Goal: Information Seeking & Learning: Learn about a topic

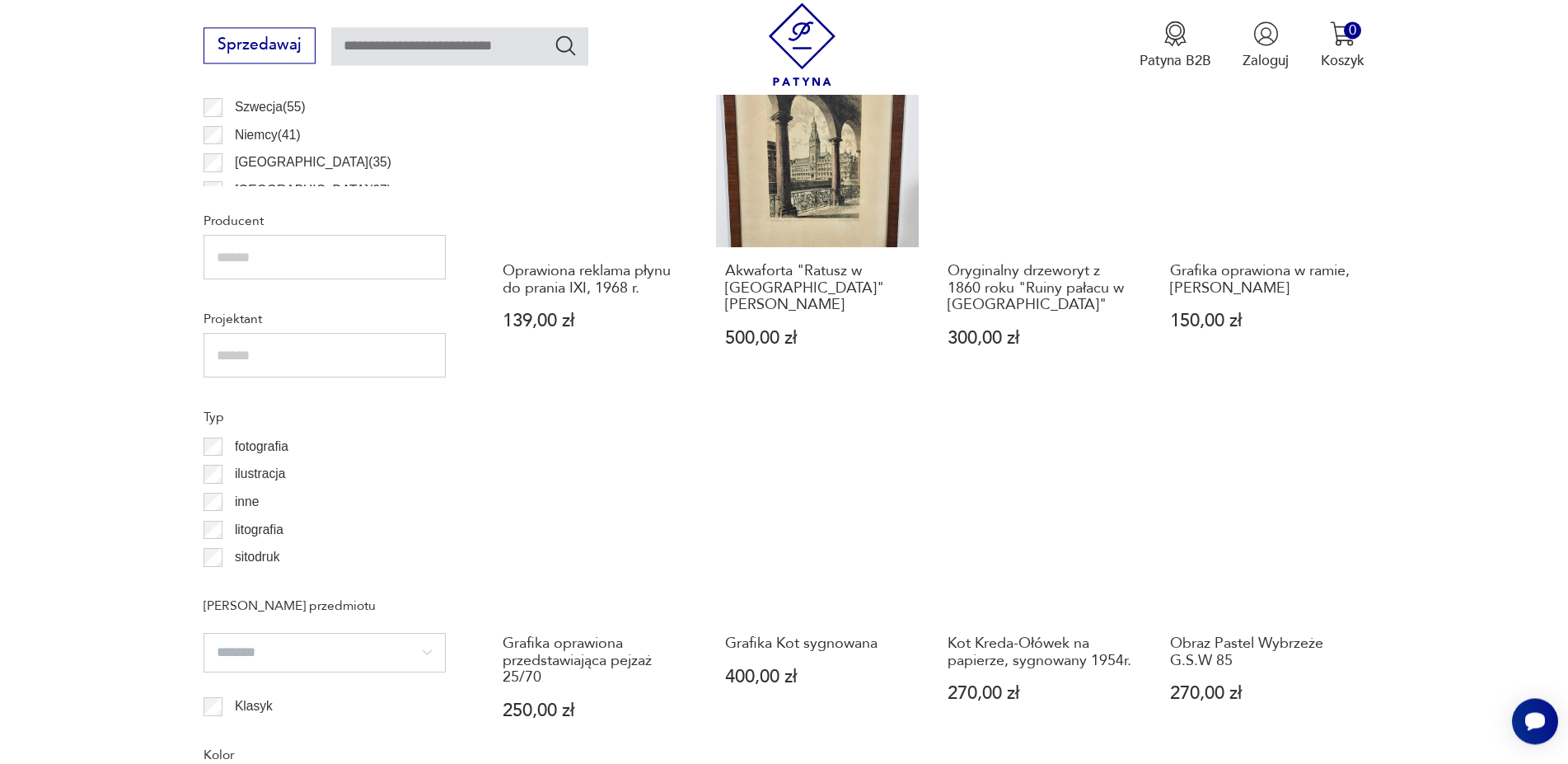
scroll to position [1231, 0]
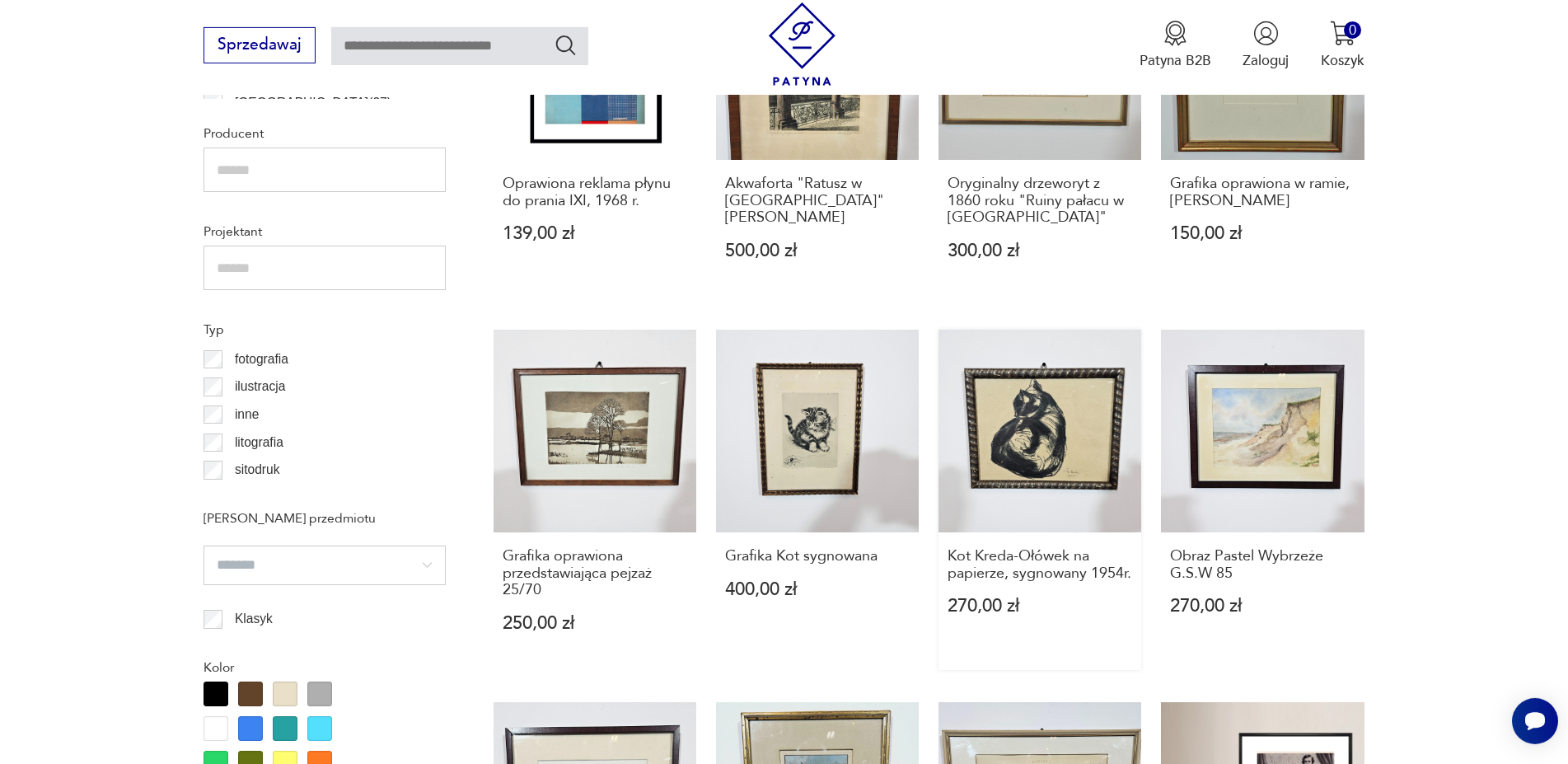
click at [1036, 427] on link "Kot Kreda-Ołówek na papierze, sygnowany 1954r. 270,00 zł" at bounding box center [1040, 500] width 203 height 341
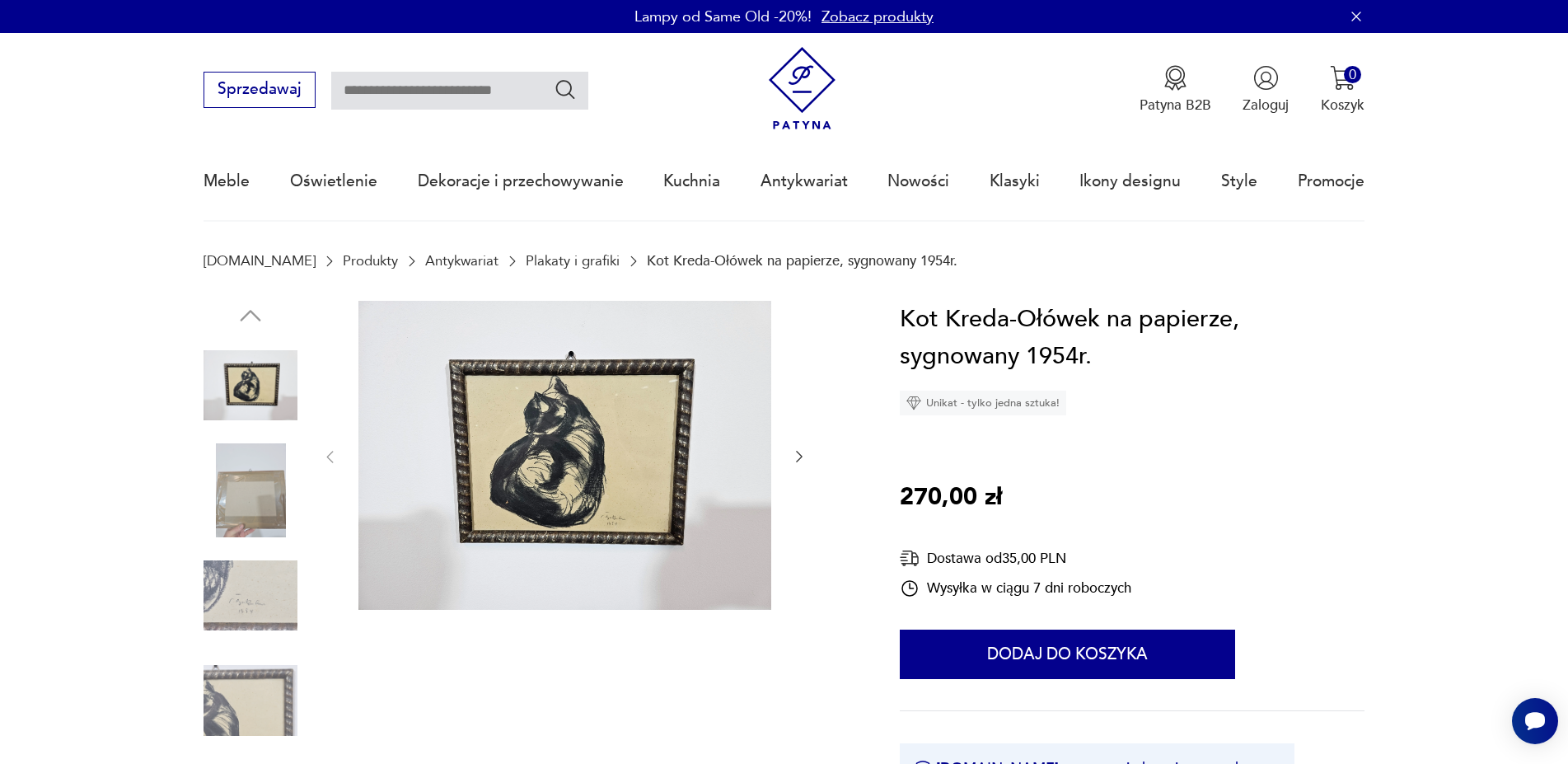
click at [256, 598] on img at bounding box center [251, 596] width 94 height 94
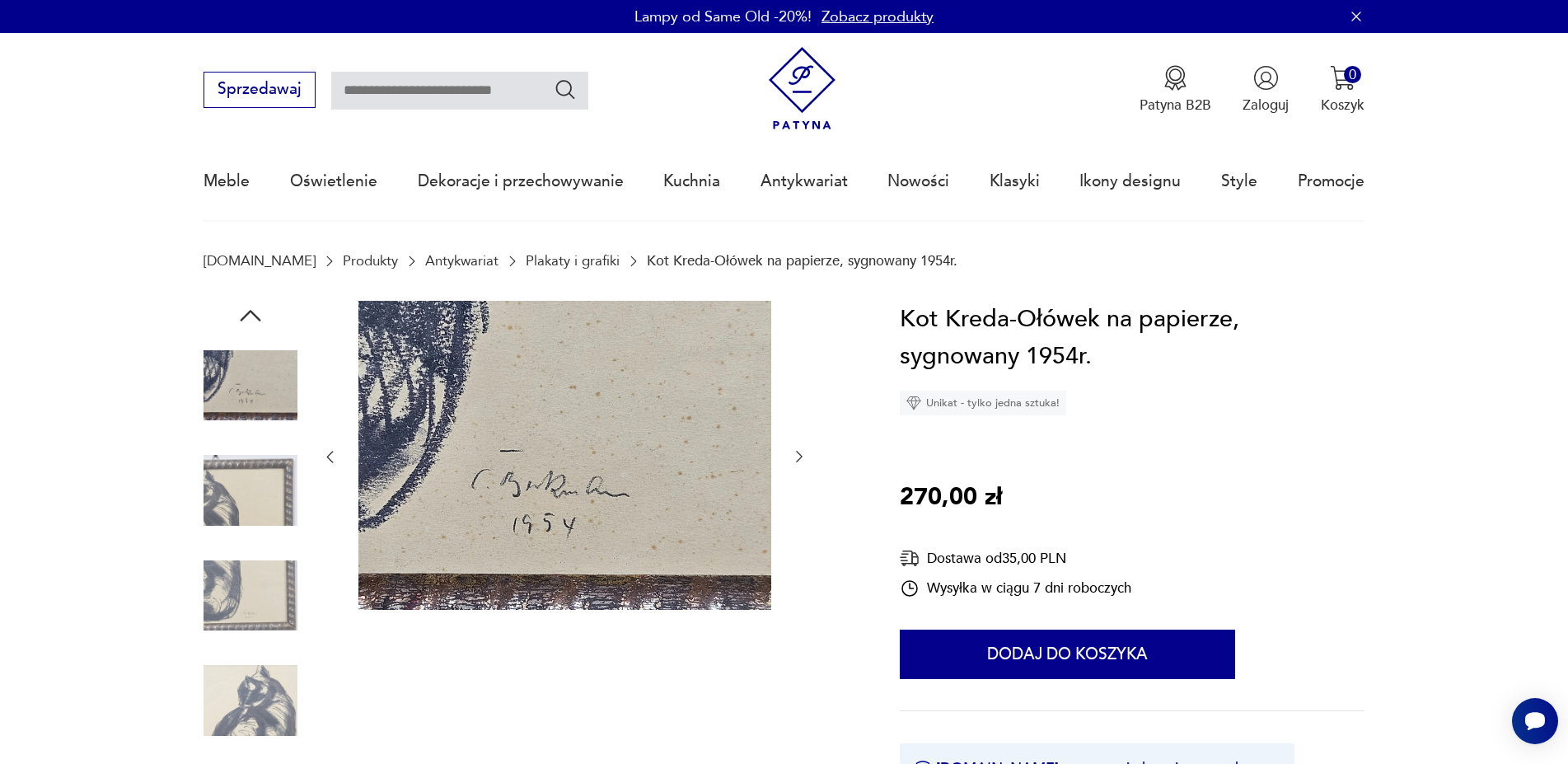
click at [224, 376] on img at bounding box center [251, 386] width 94 height 94
click at [291, 696] on img at bounding box center [251, 700] width 94 height 94
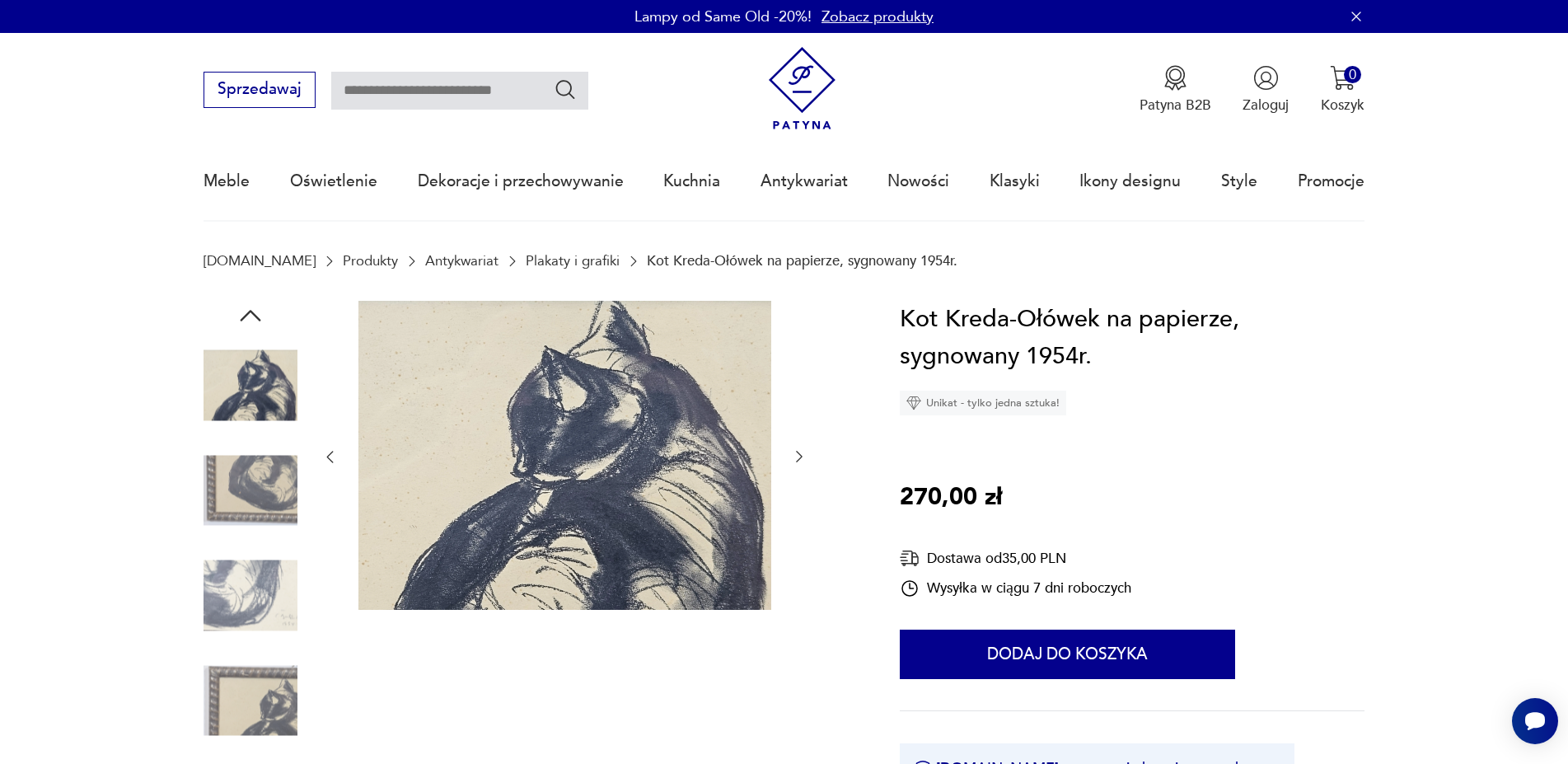
scroll to position [337, 0]
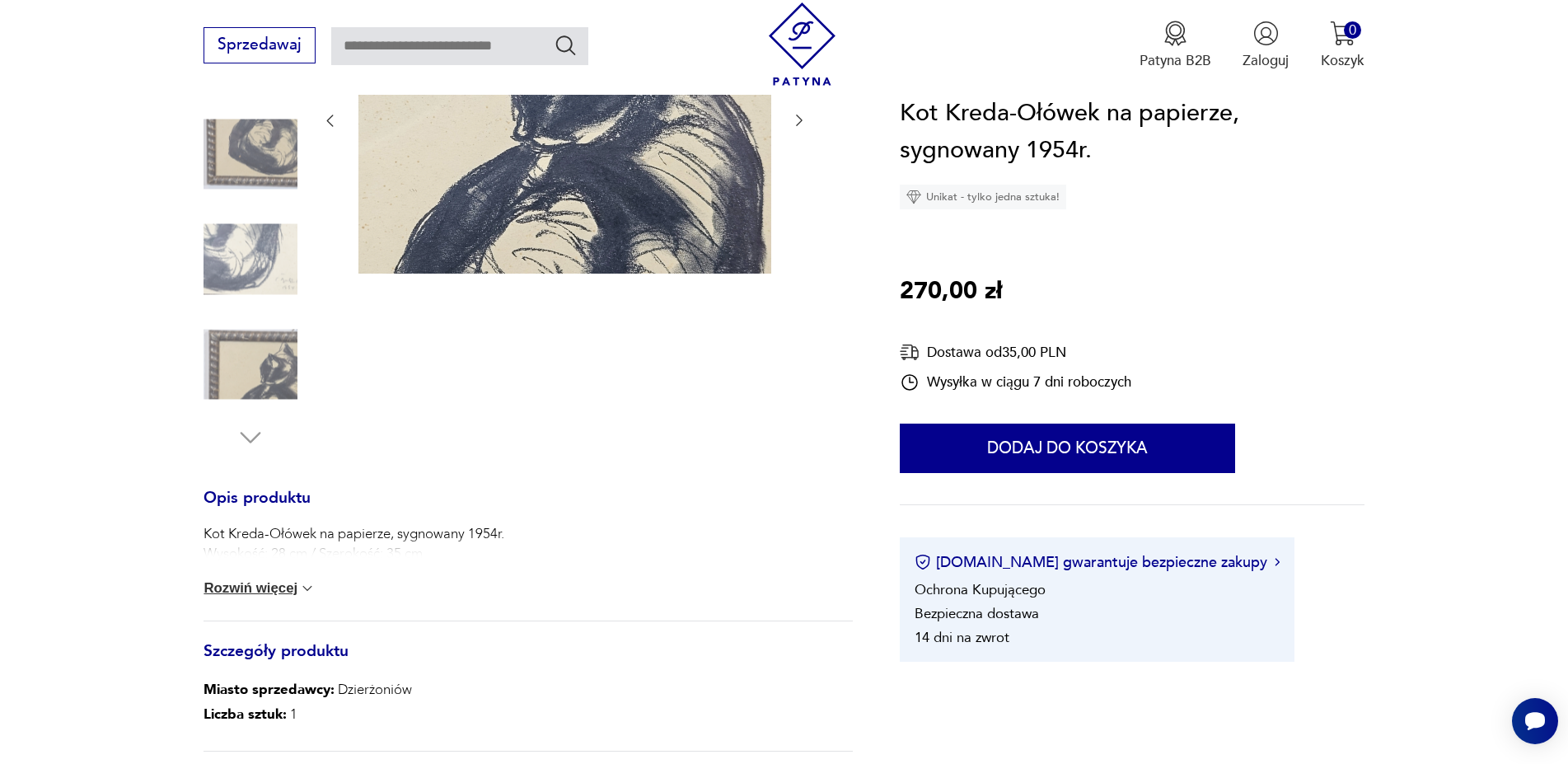
click at [268, 594] on button "Rozwiń więcej" at bounding box center [260, 588] width 112 height 17
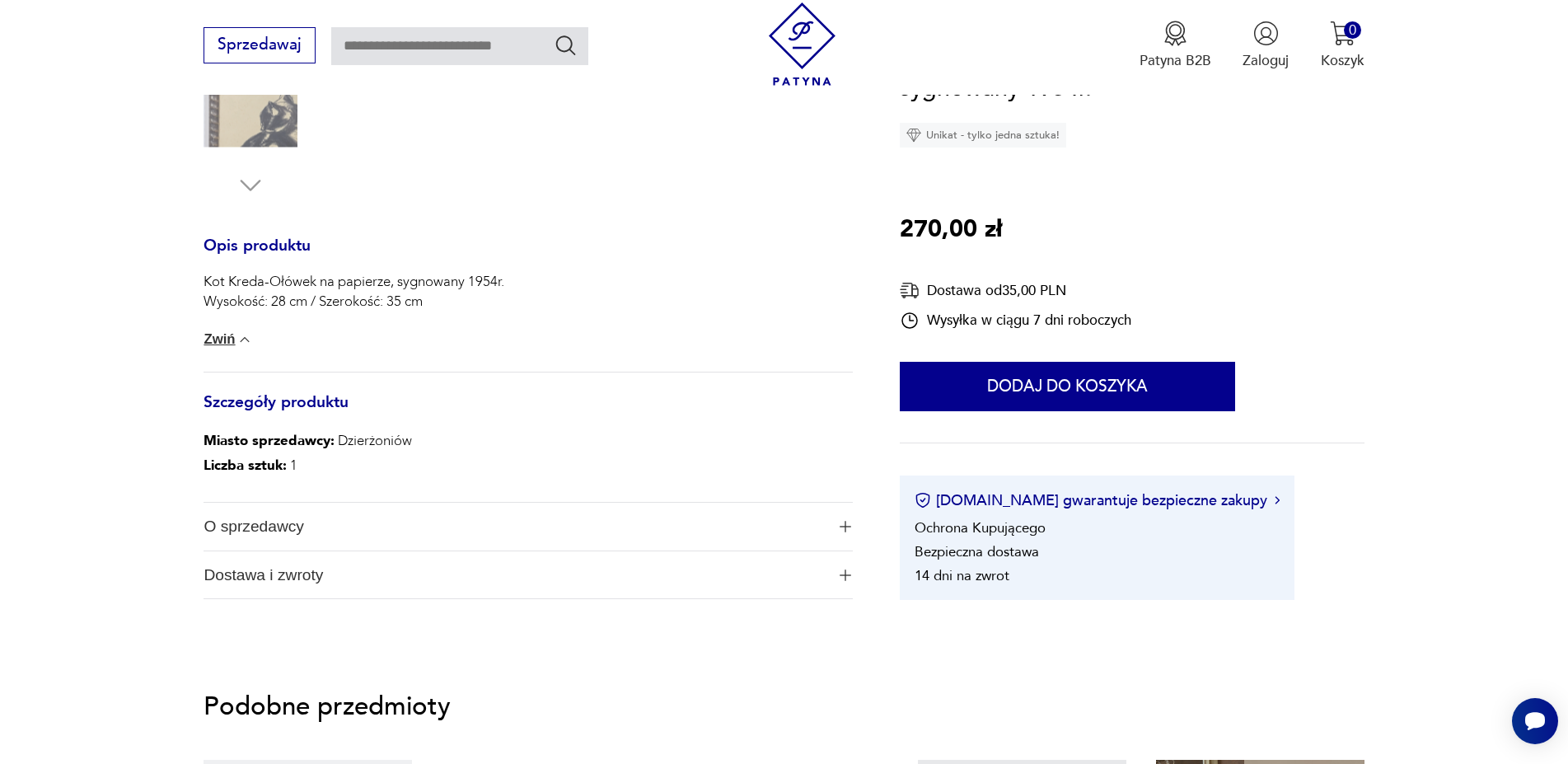
scroll to position [168, 0]
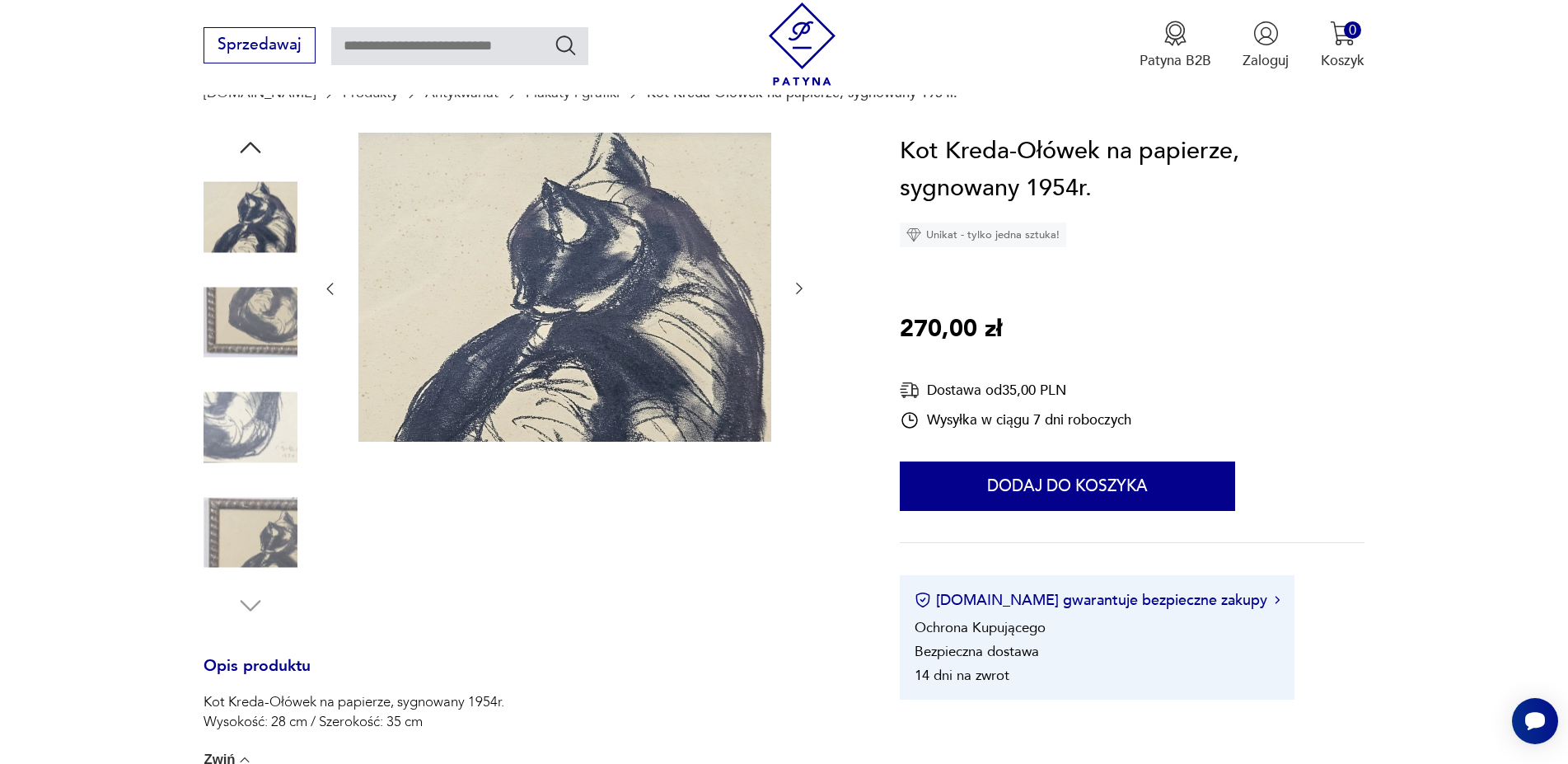
click at [245, 549] on img at bounding box center [251, 533] width 94 height 94
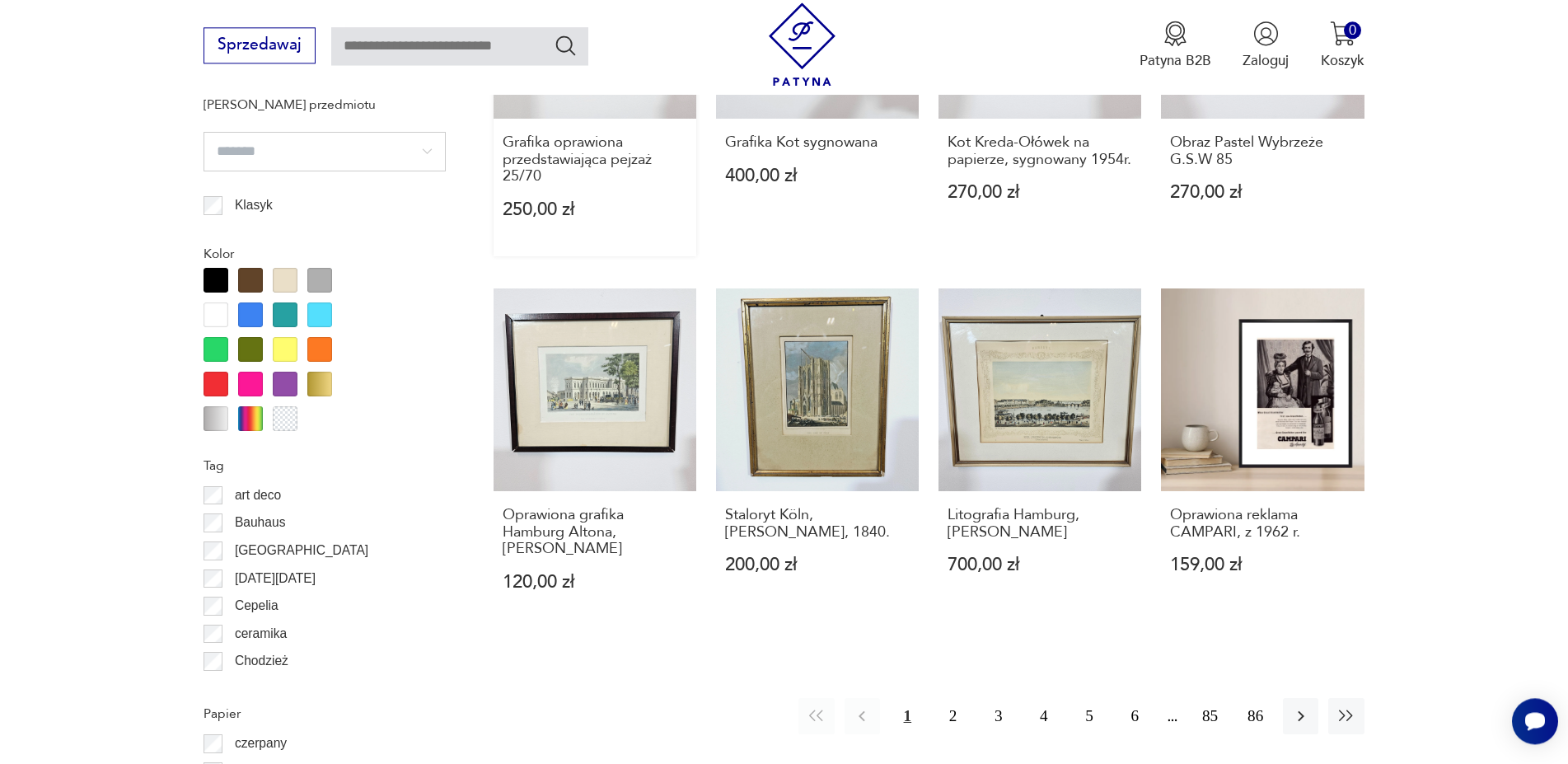
scroll to position [1678, 0]
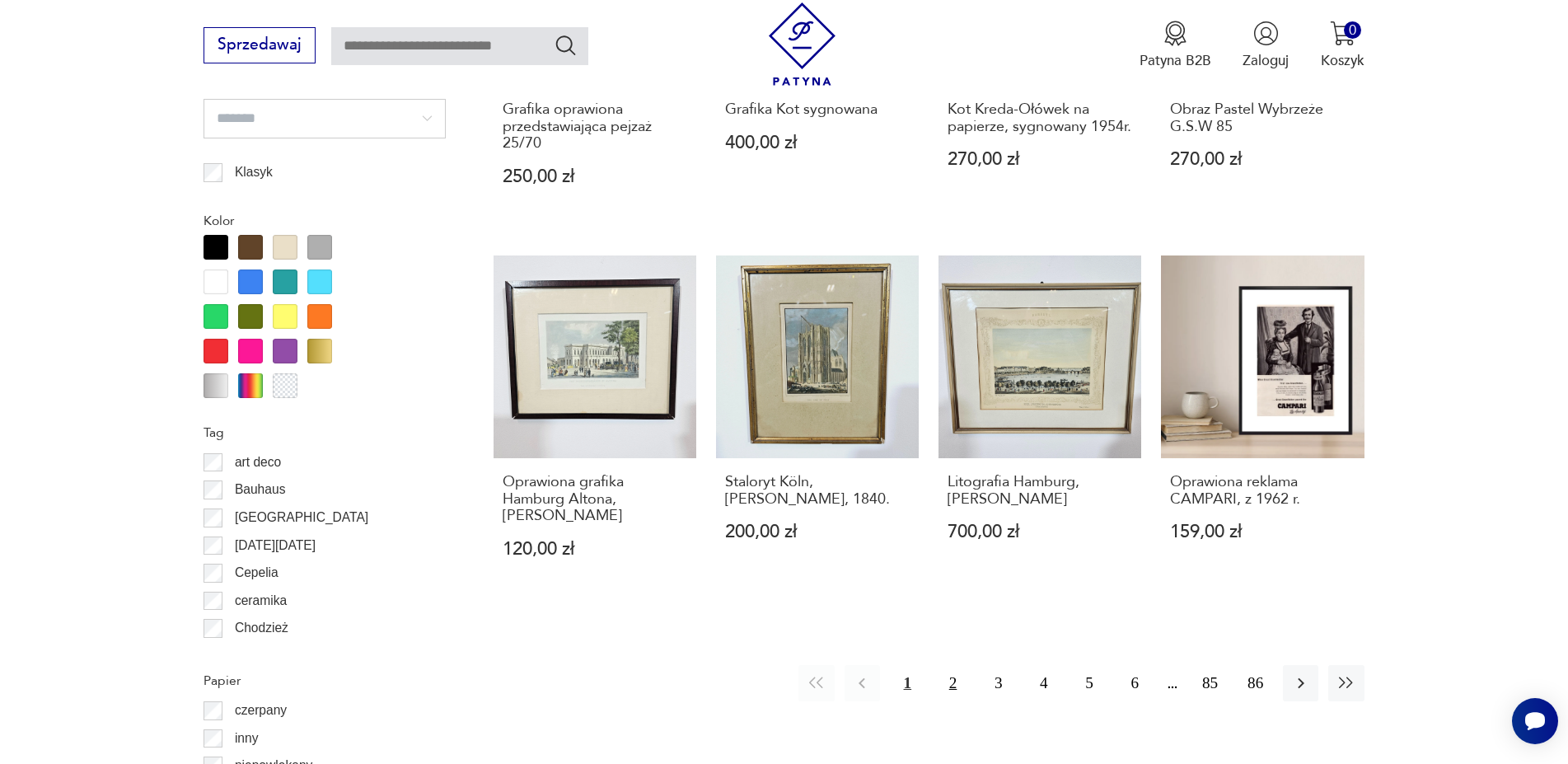
click at [950, 669] on button "2" at bounding box center [953, 683] width 35 height 35
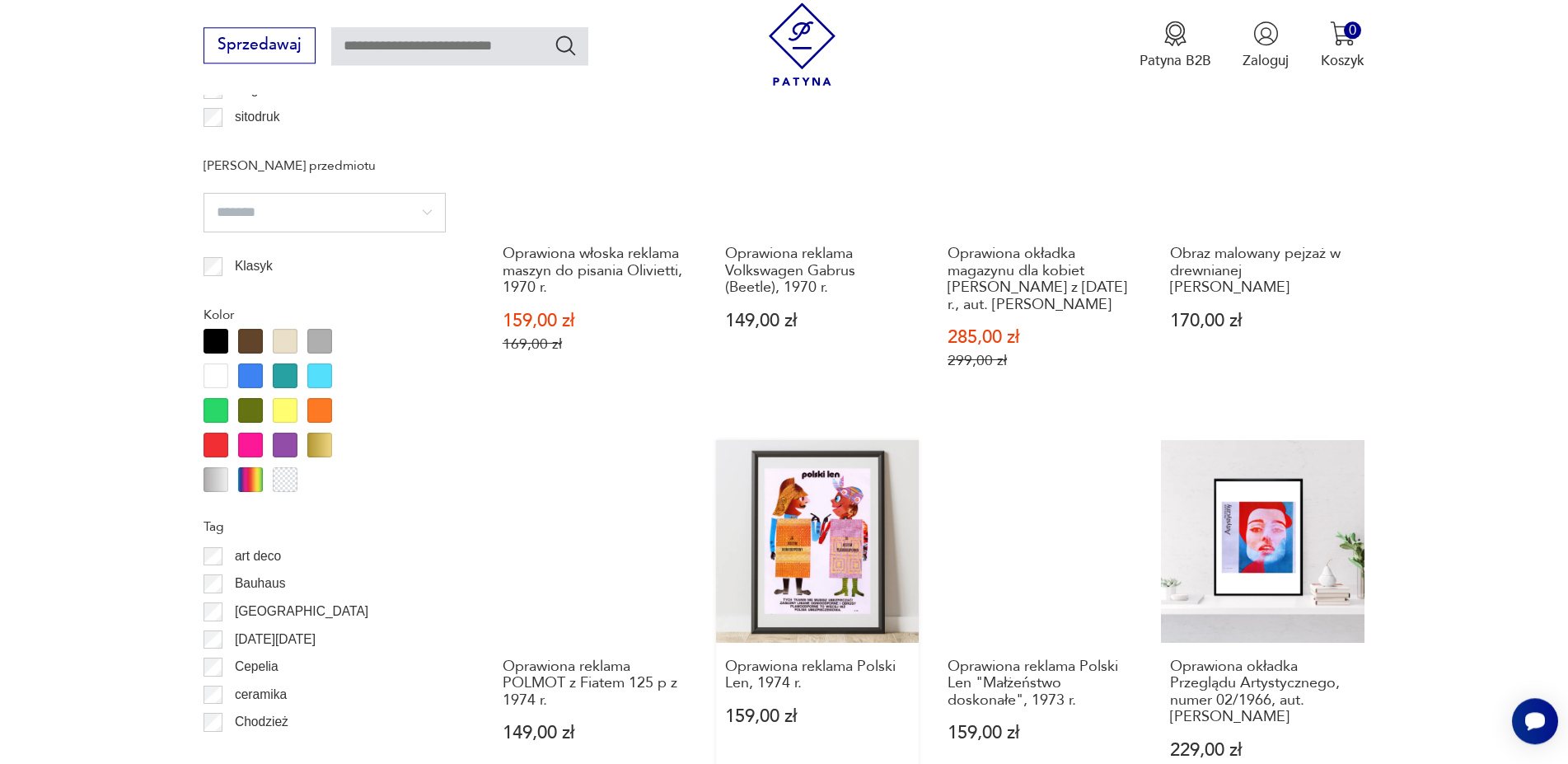
scroll to position [1920, 0]
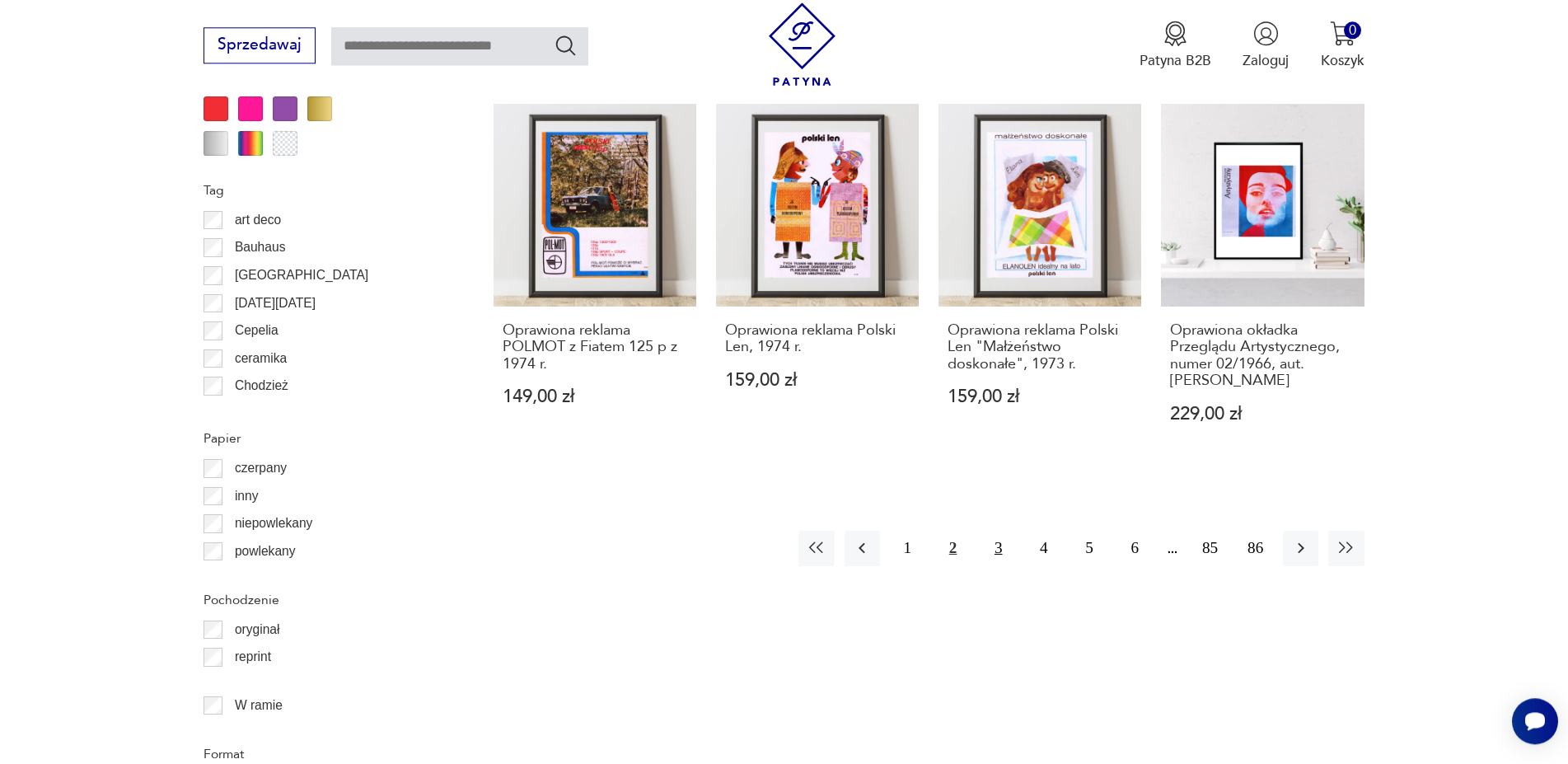
click at [1000, 531] on button "3" at bounding box center [999, 548] width 35 height 35
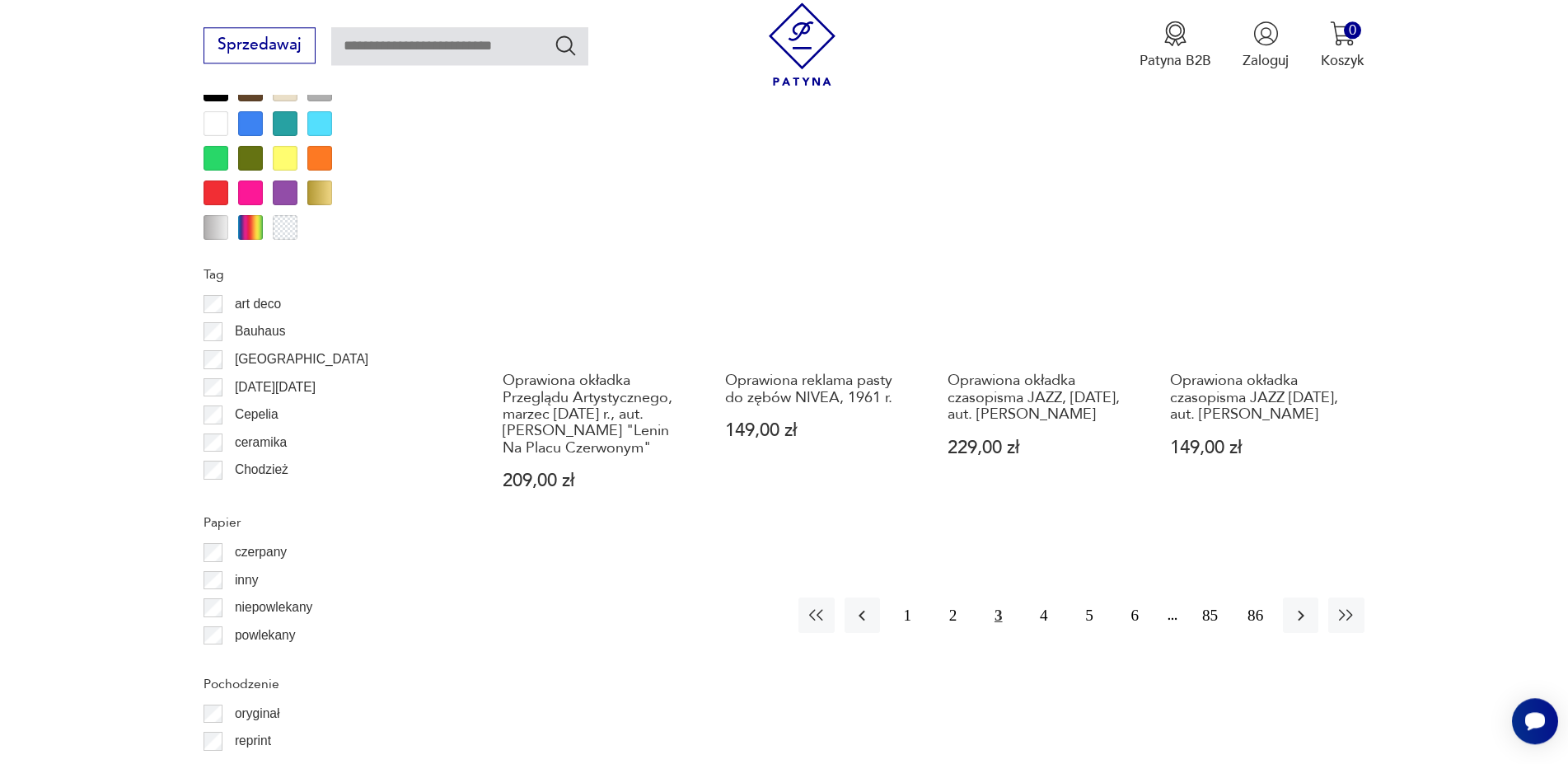
scroll to position [2004, 0]
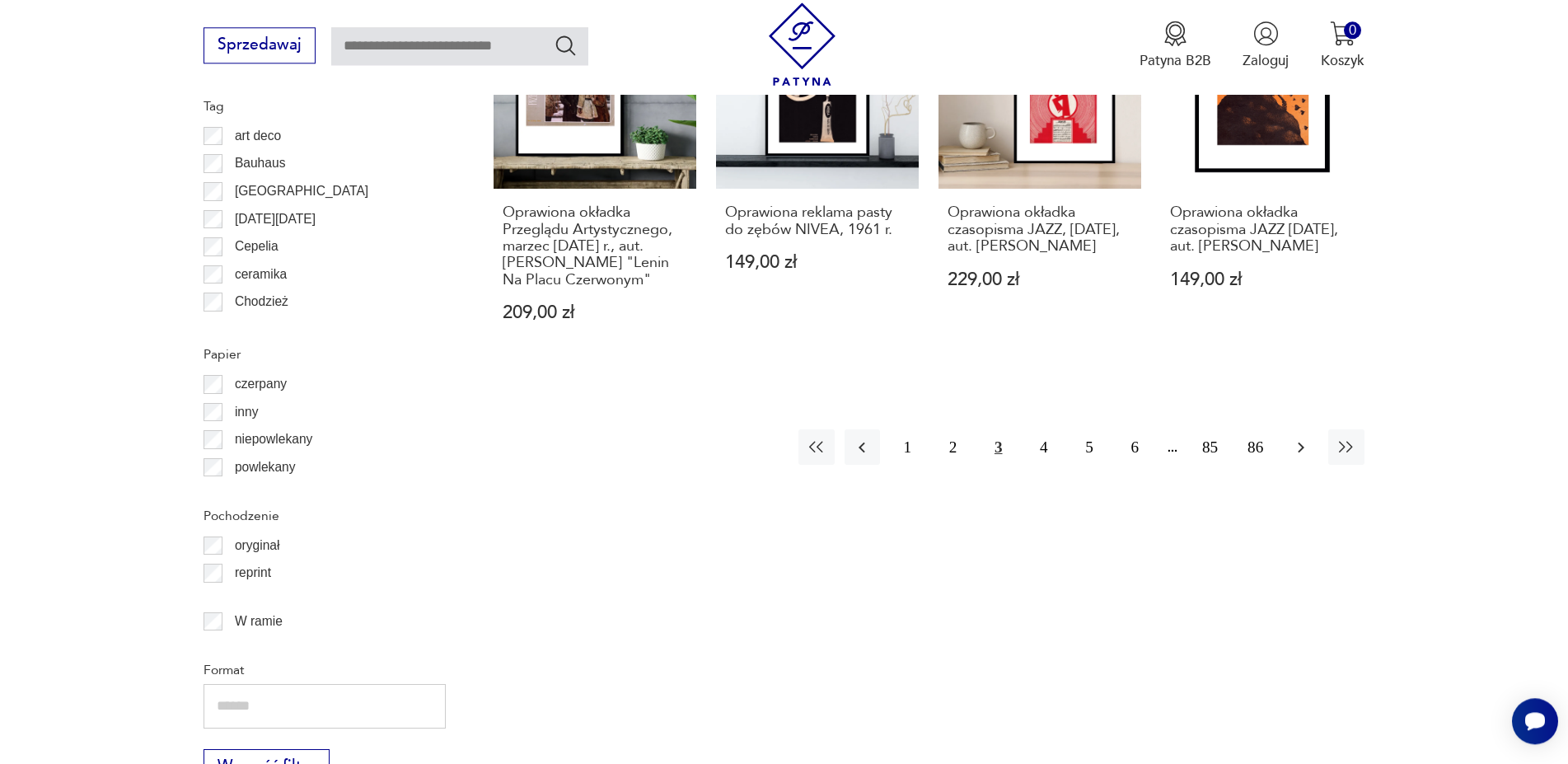
click at [1303, 452] on icon "button" at bounding box center [1300, 447] width 6 height 11
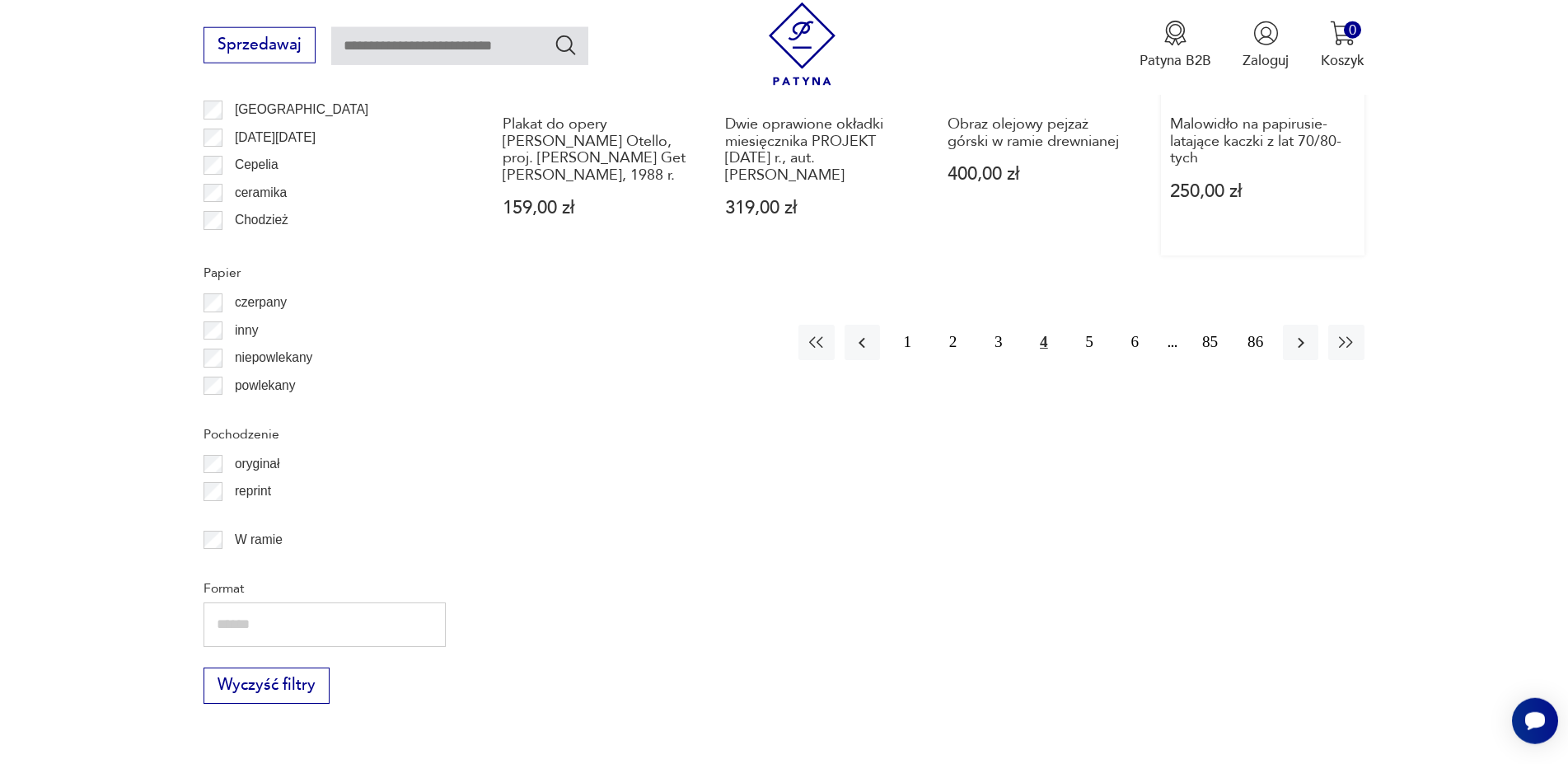
scroll to position [2088, 0]
click at [1305, 340] on icon "button" at bounding box center [1301, 340] width 19 height 19
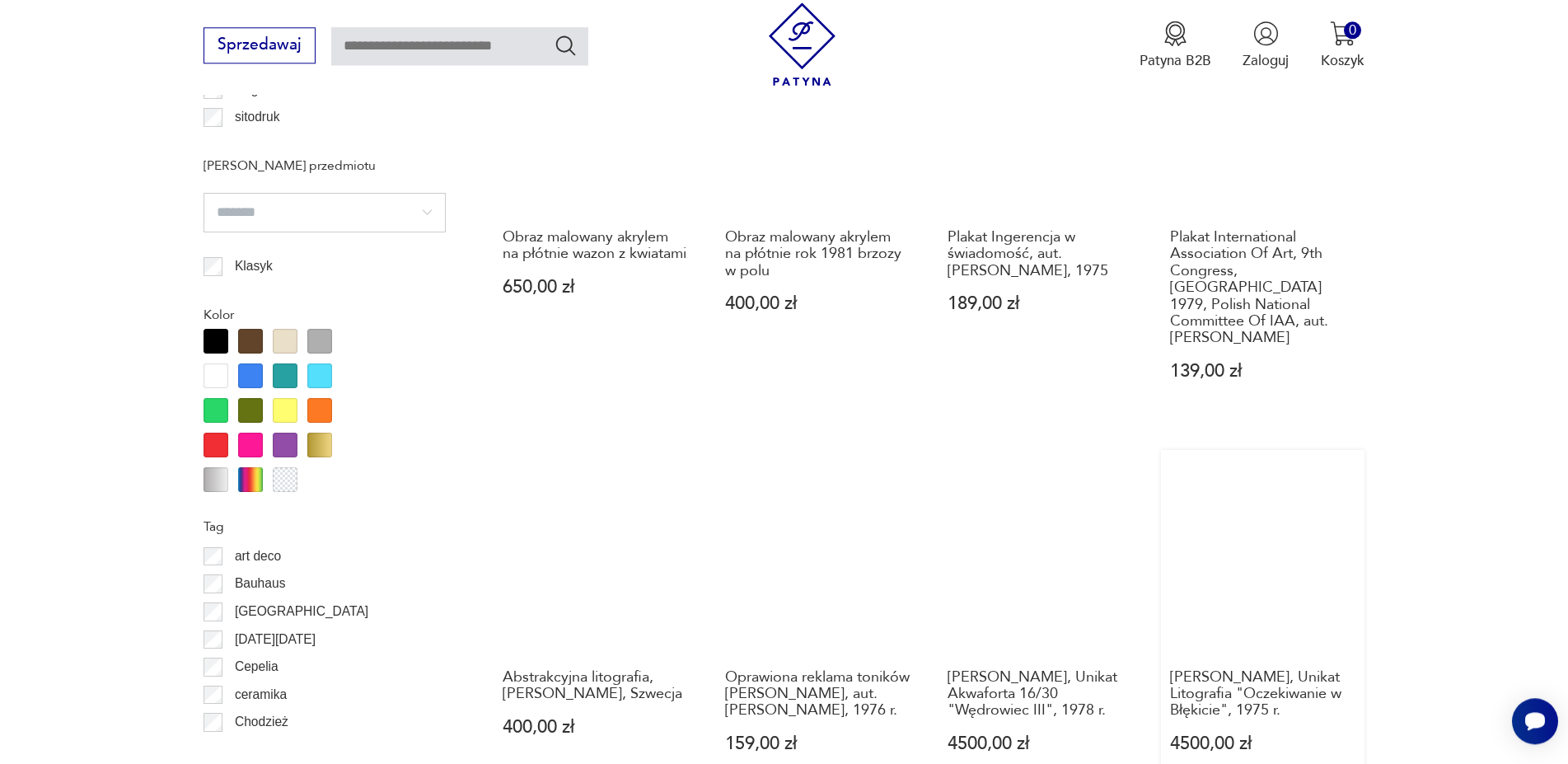
scroll to position [1668, 0]
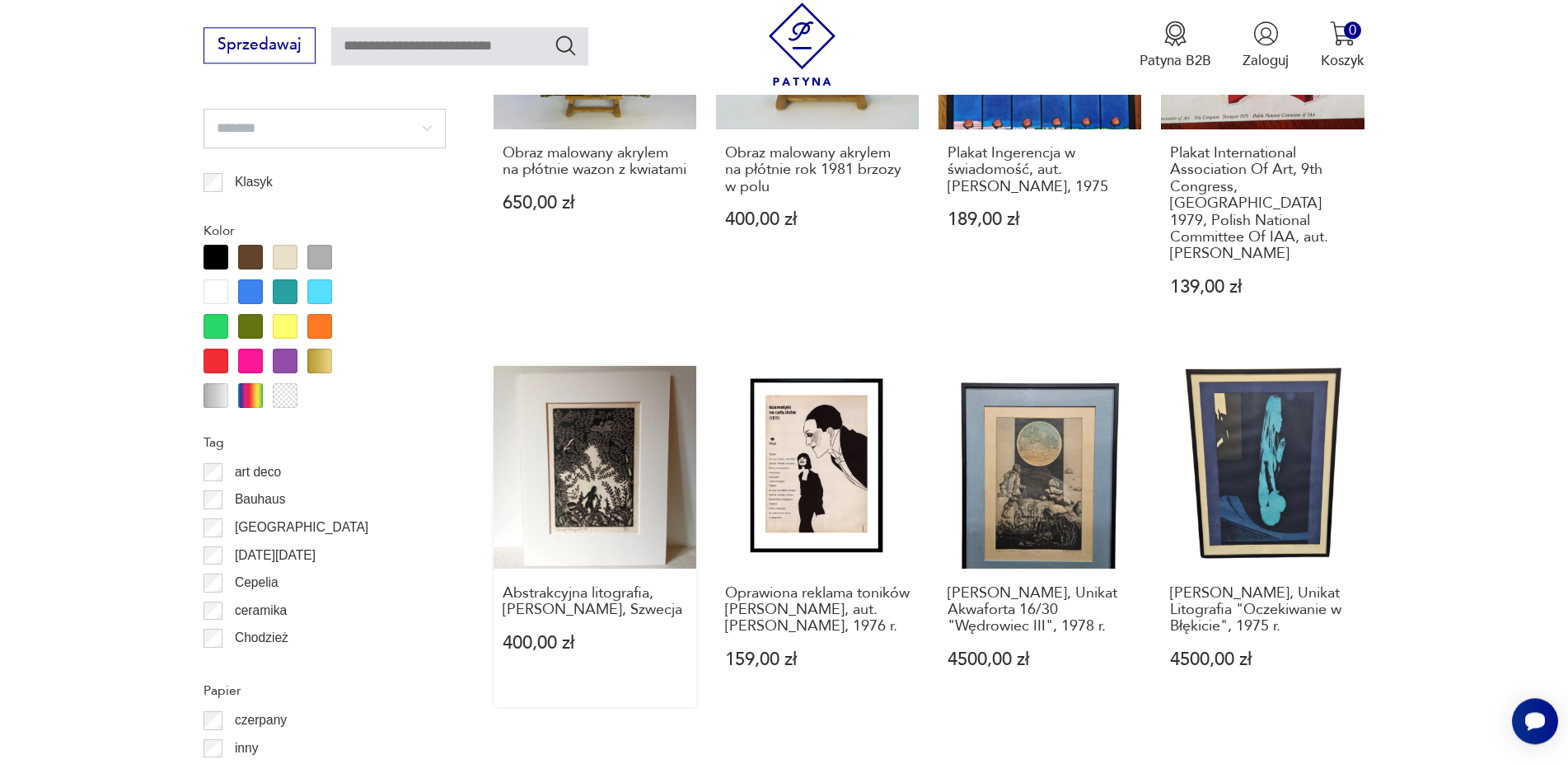
click at [610, 461] on link "Abstrakcyjna litografia, [PERSON_NAME], Szwecja 400,00 zł" at bounding box center [595, 536] width 203 height 341
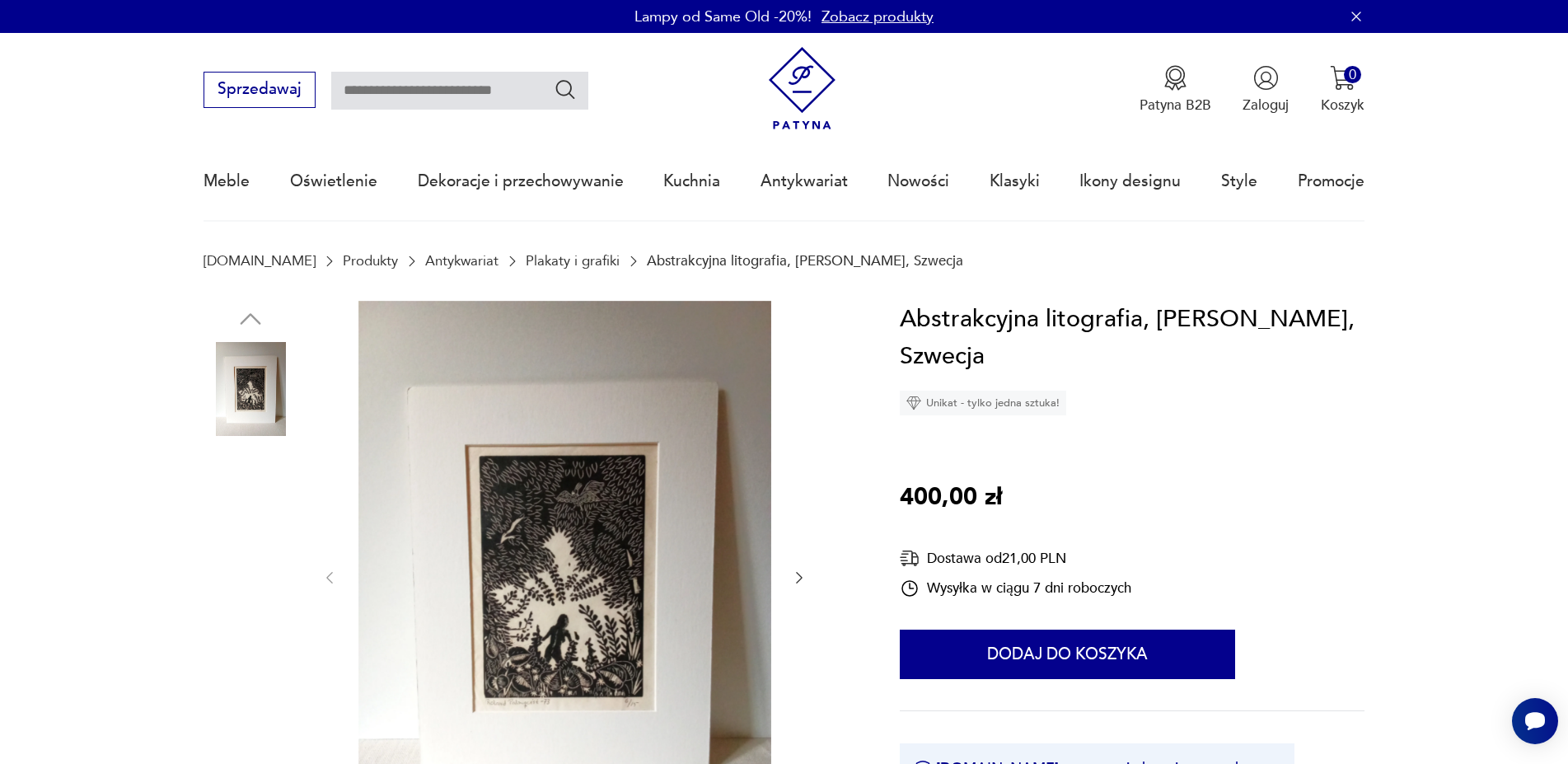
click at [253, 621] on img at bounding box center [251, 599] width 94 height 94
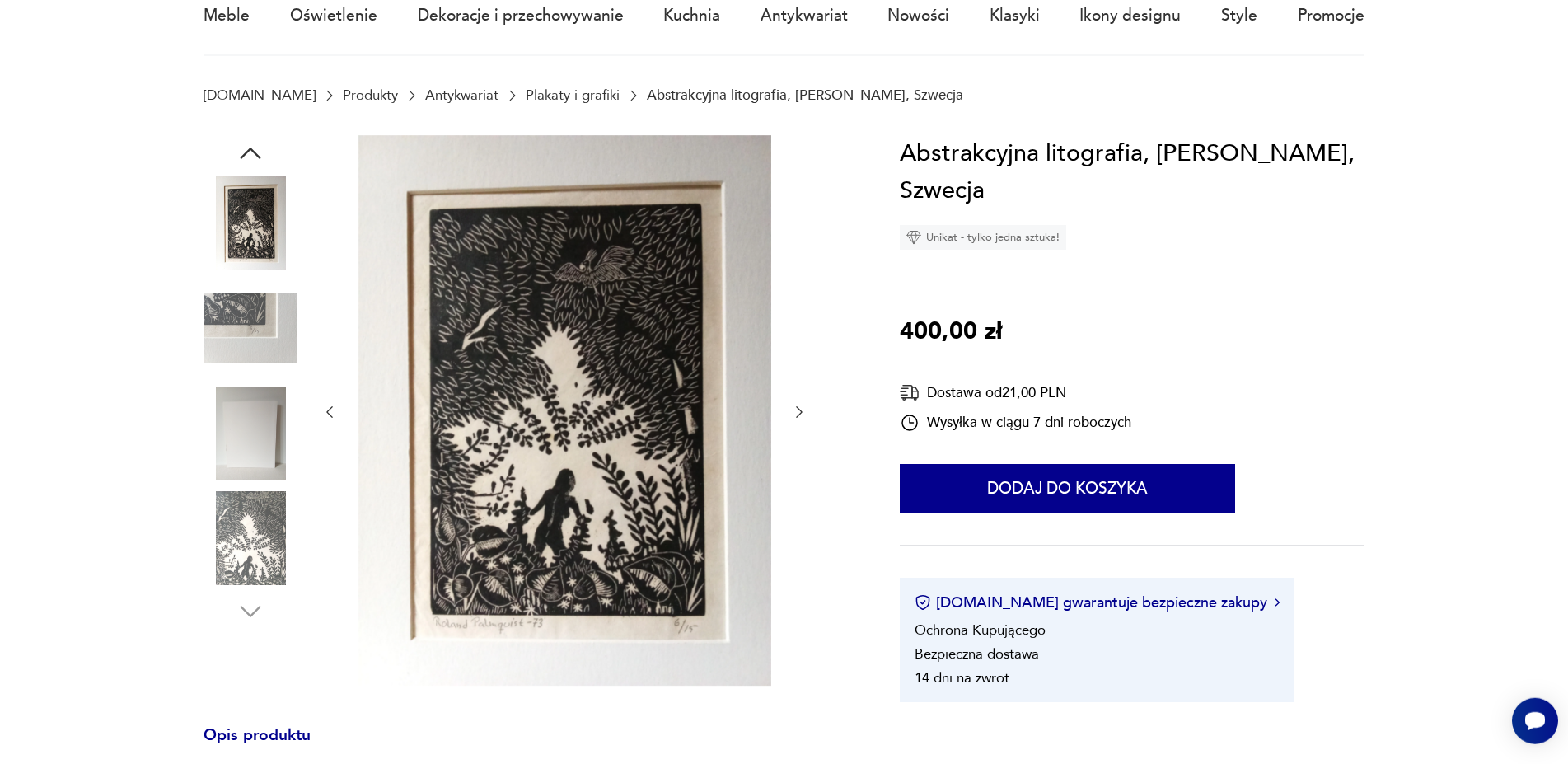
scroll to position [168, 0]
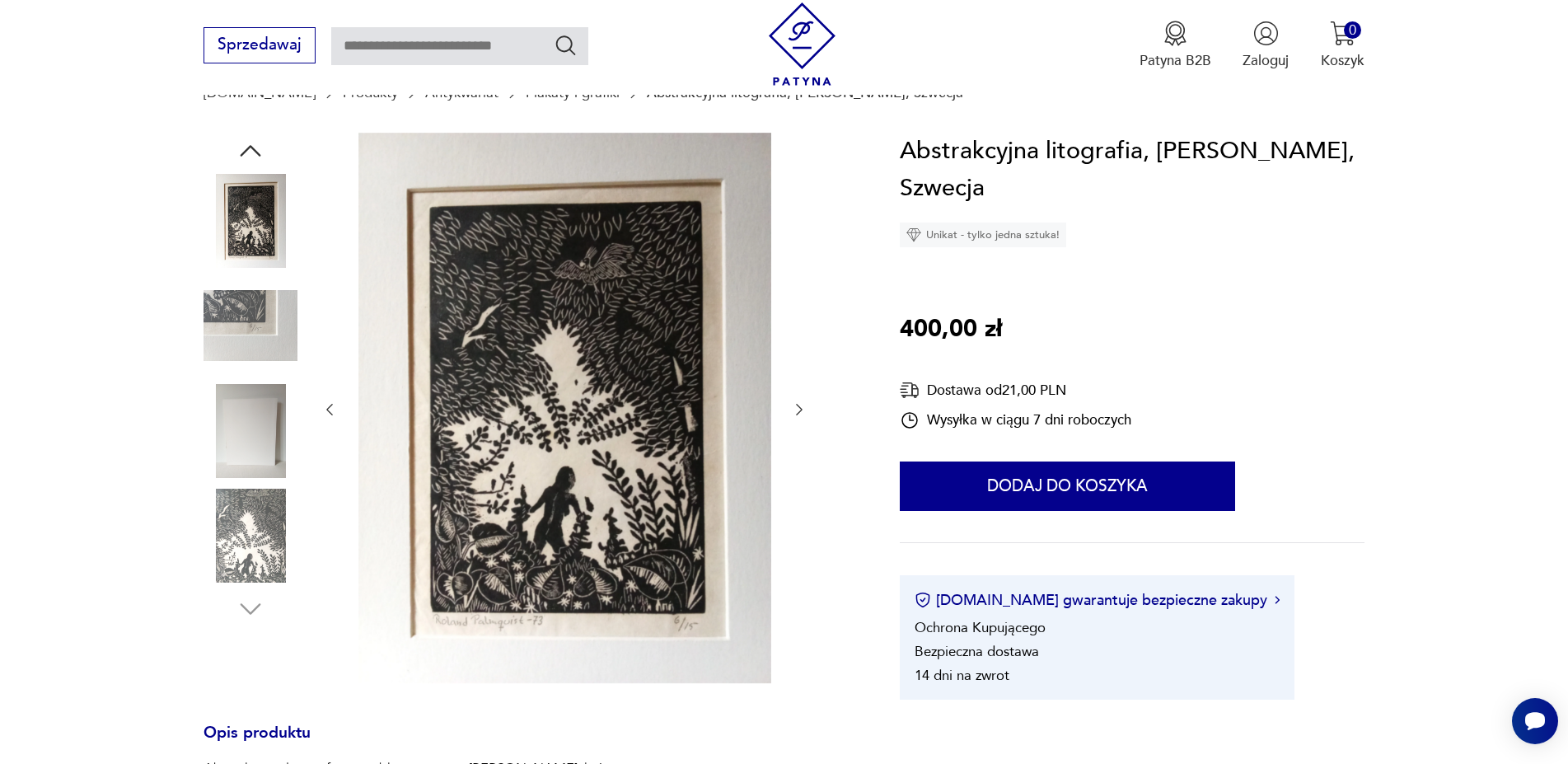
click at [799, 411] on icon "button" at bounding box center [799, 410] width 17 height 17
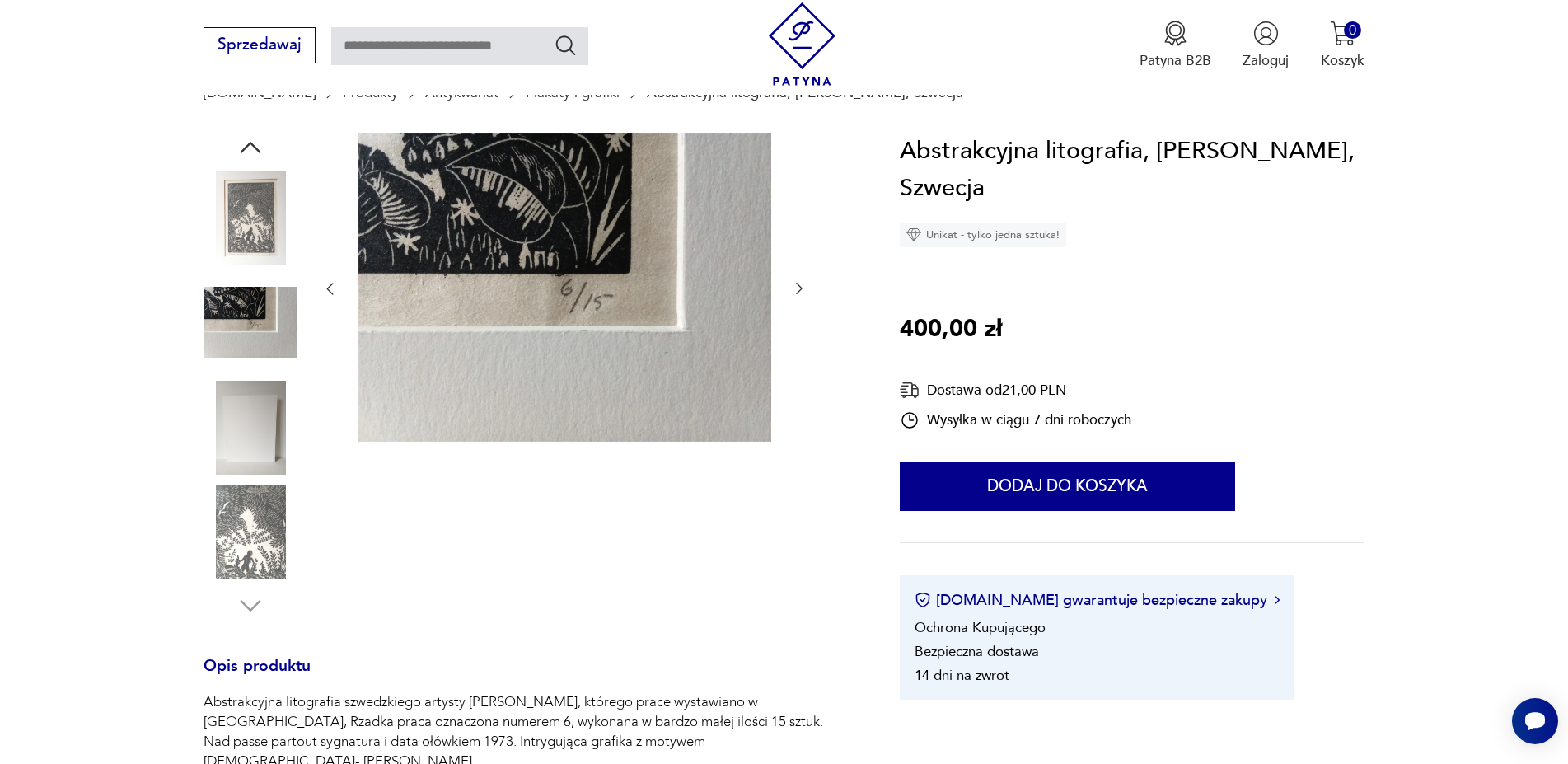
click at [799, 291] on icon "button" at bounding box center [799, 288] width 17 height 17
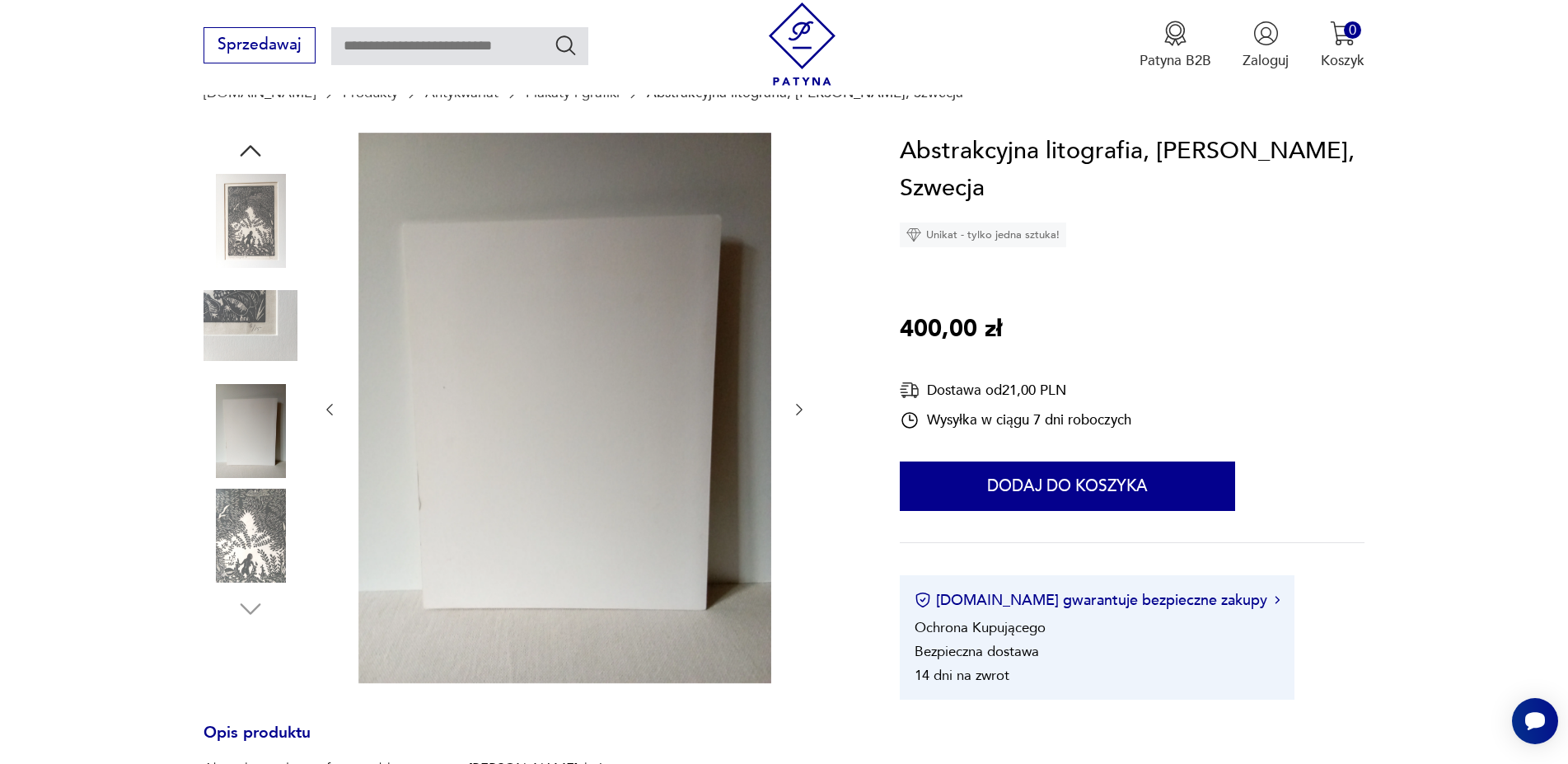
click at [795, 407] on icon "button" at bounding box center [799, 410] width 17 height 17
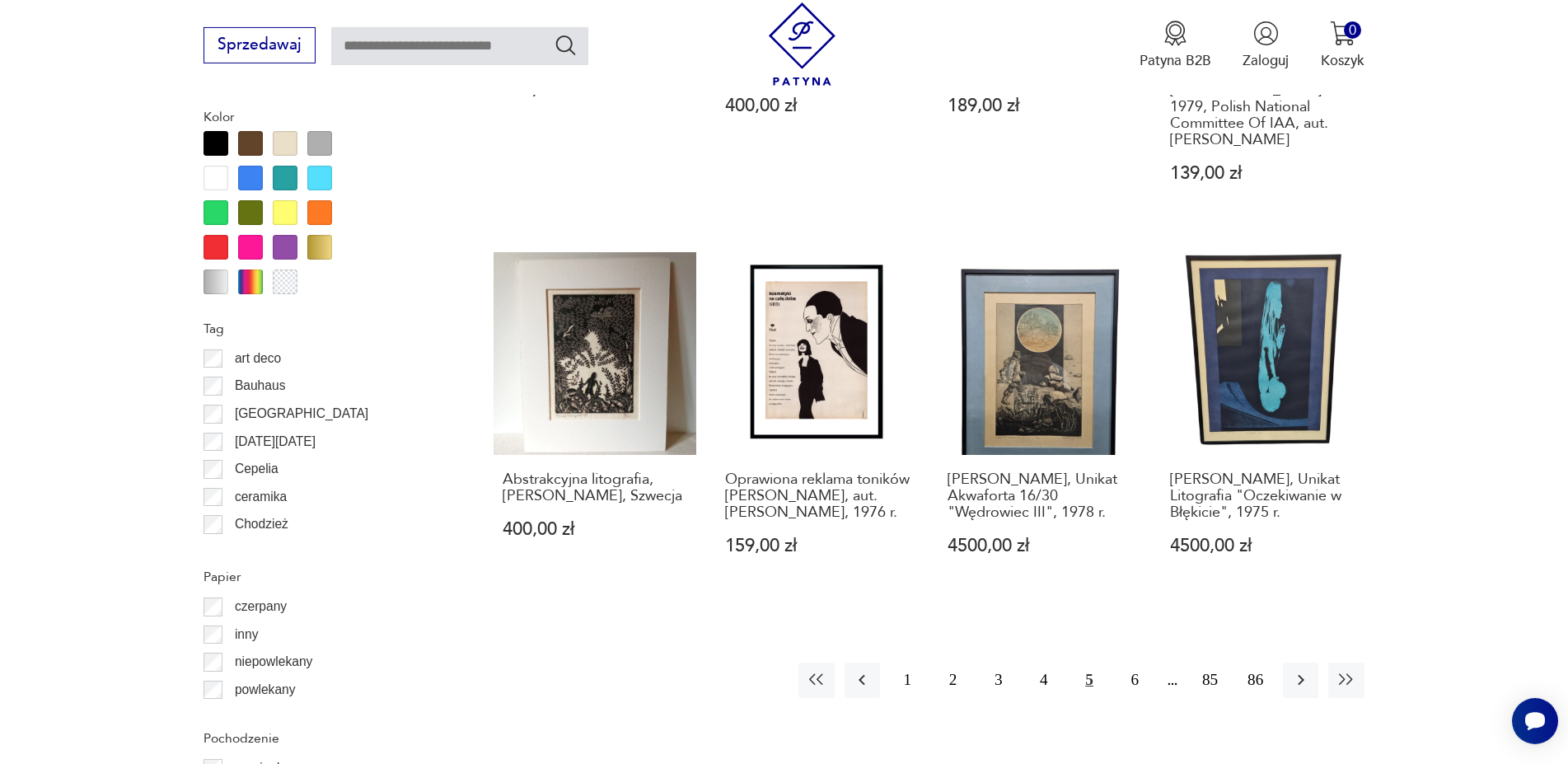
scroll to position [1973, 0]
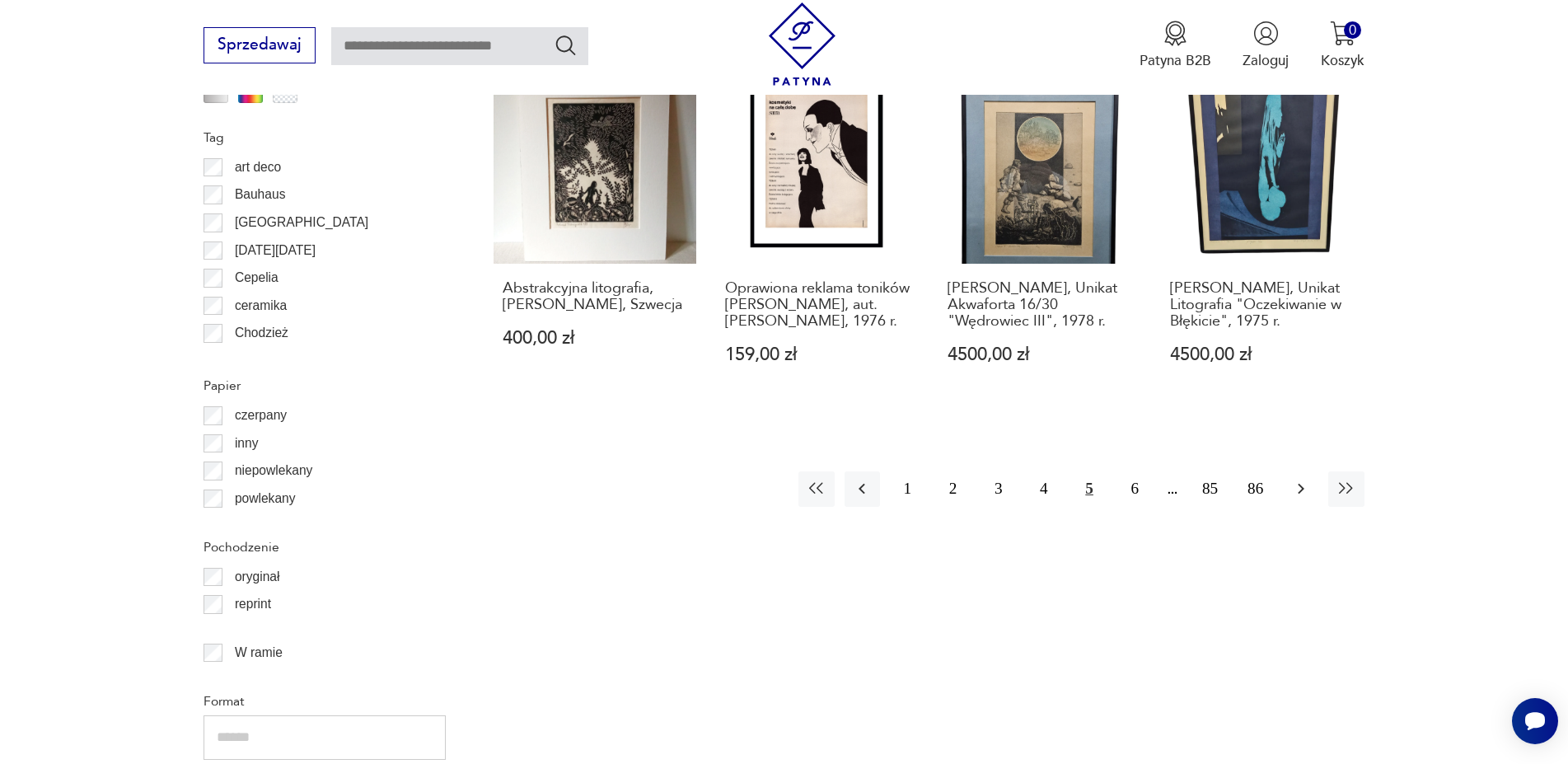
click at [1303, 484] on icon "button" at bounding box center [1300, 489] width 6 height 11
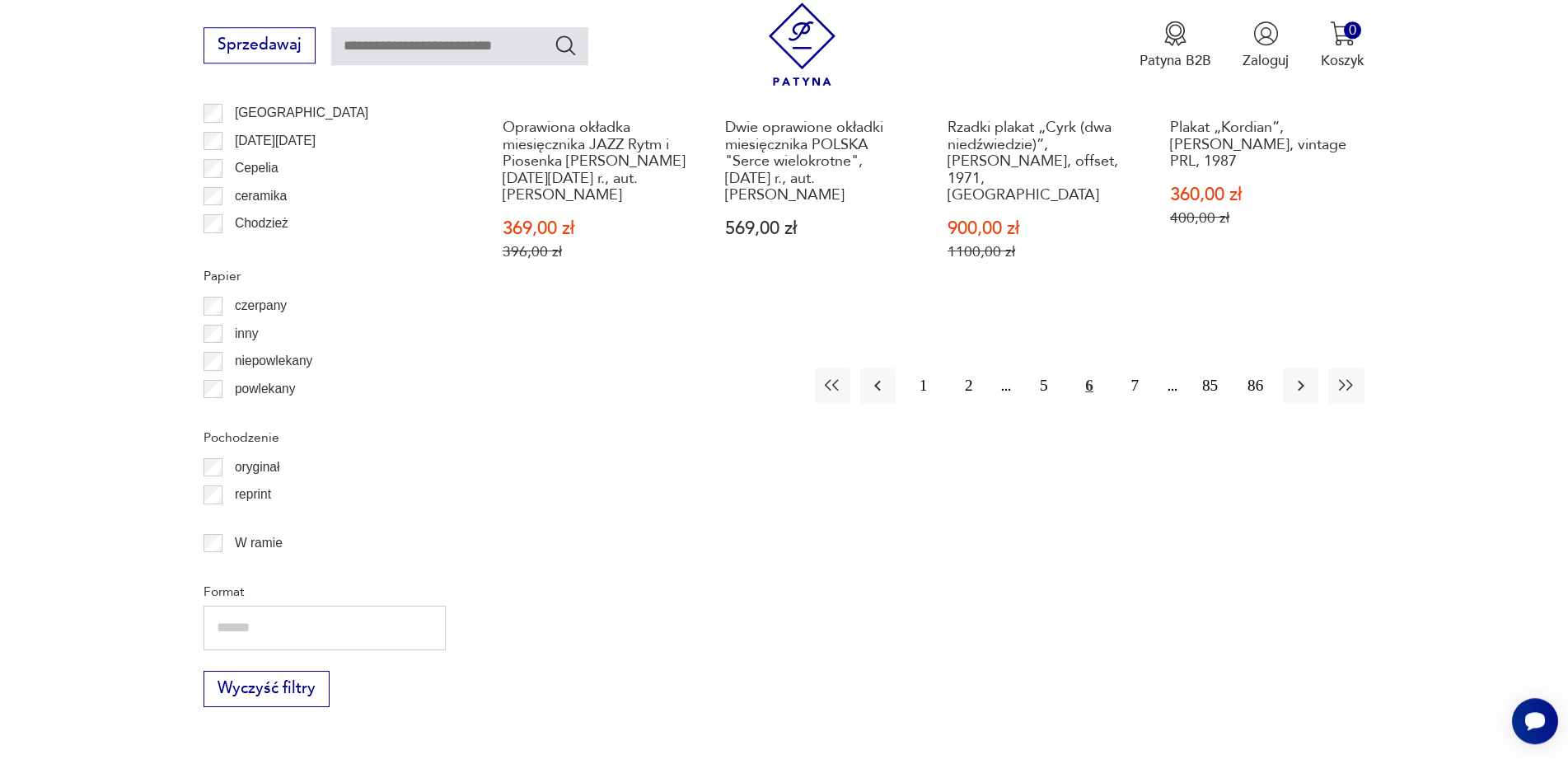
scroll to position [2088, 0]
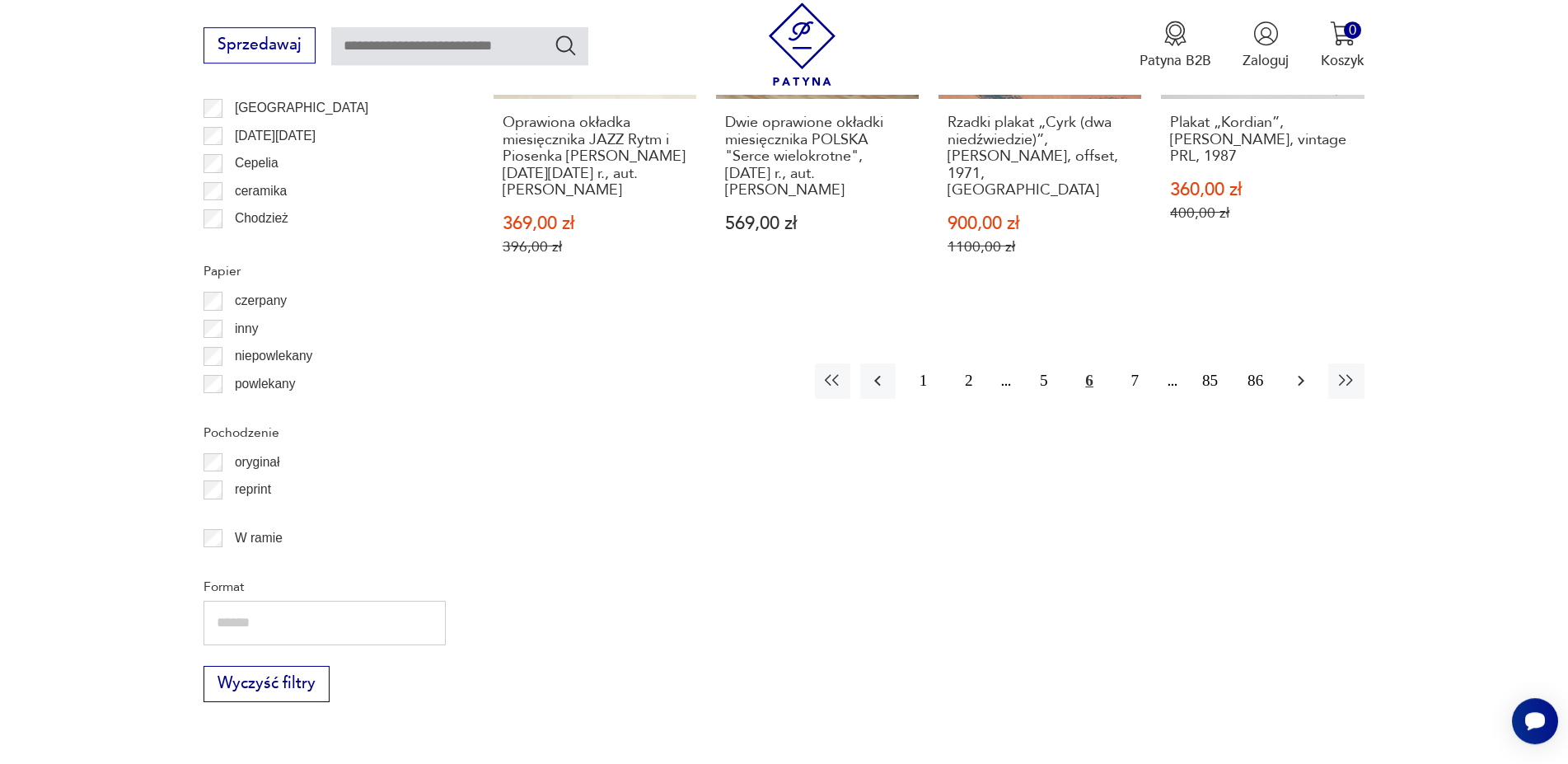
click at [1303, 381] on icon "button" at bounding box center [1300, 382] width 6 height 11
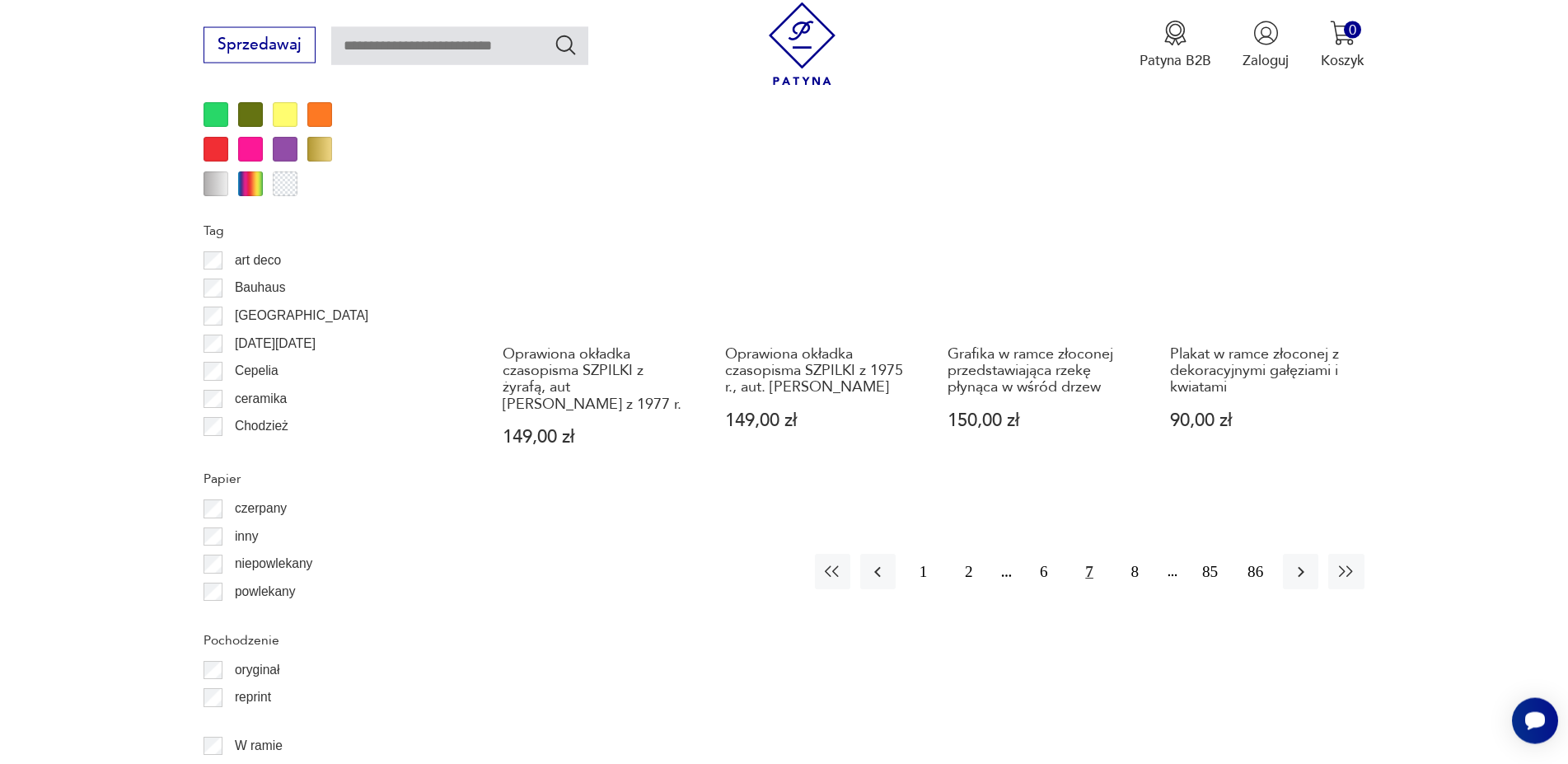
scroll to position [1919, 0]
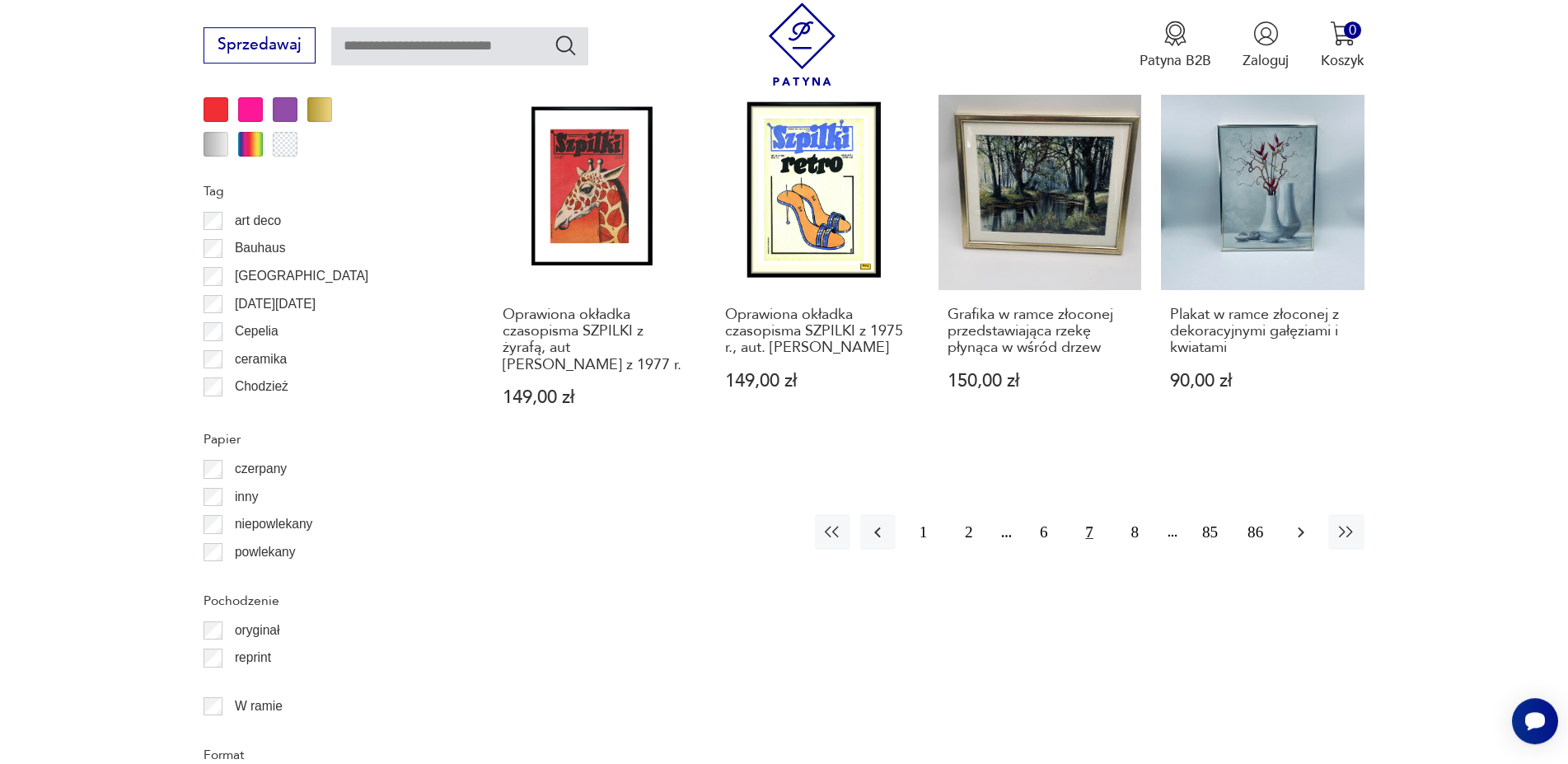
click at [1303, 533] on icon "button" at bounding box center [1300, 532] width 6 height 11
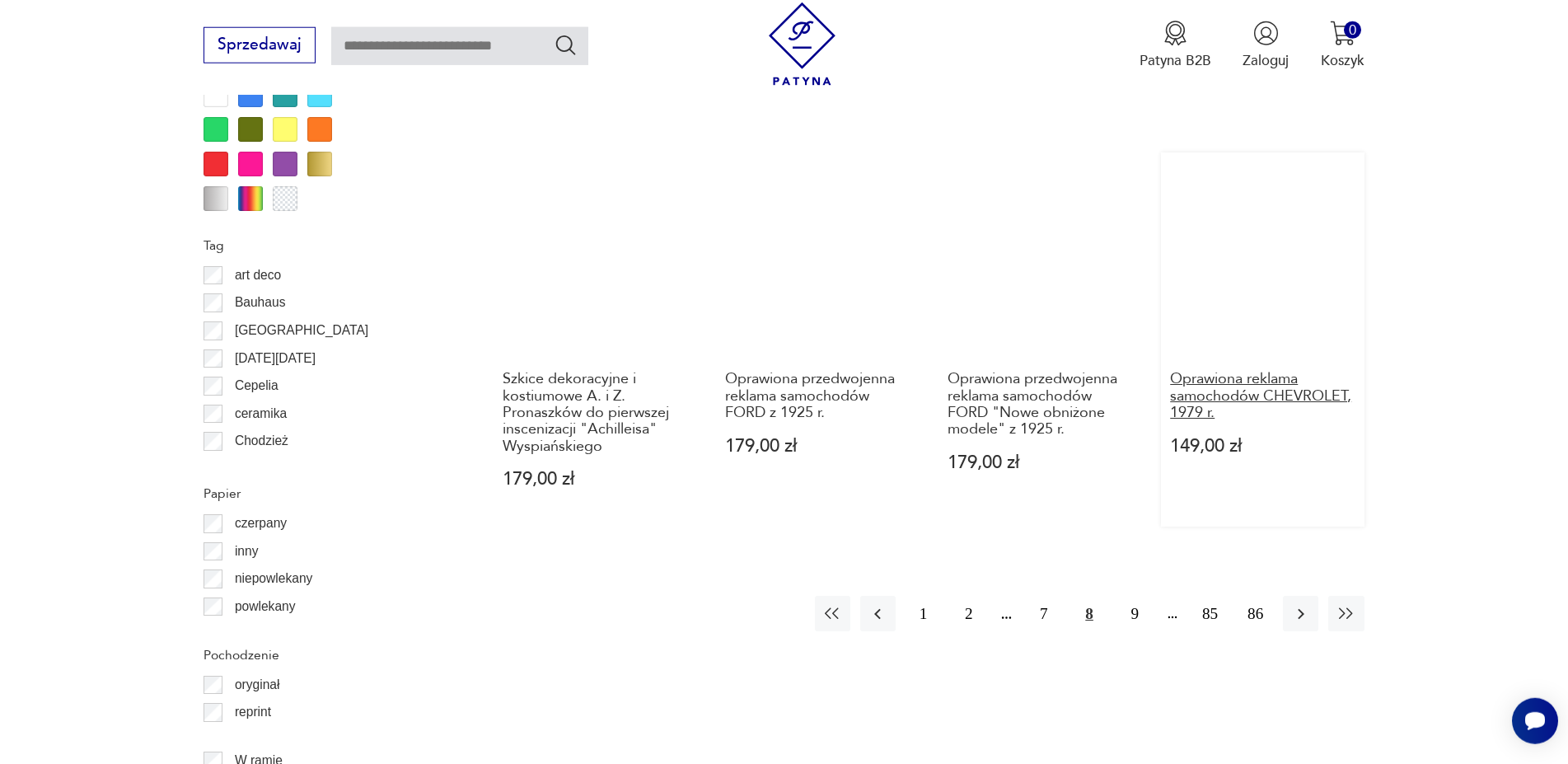
scroll to position [2003, 0]
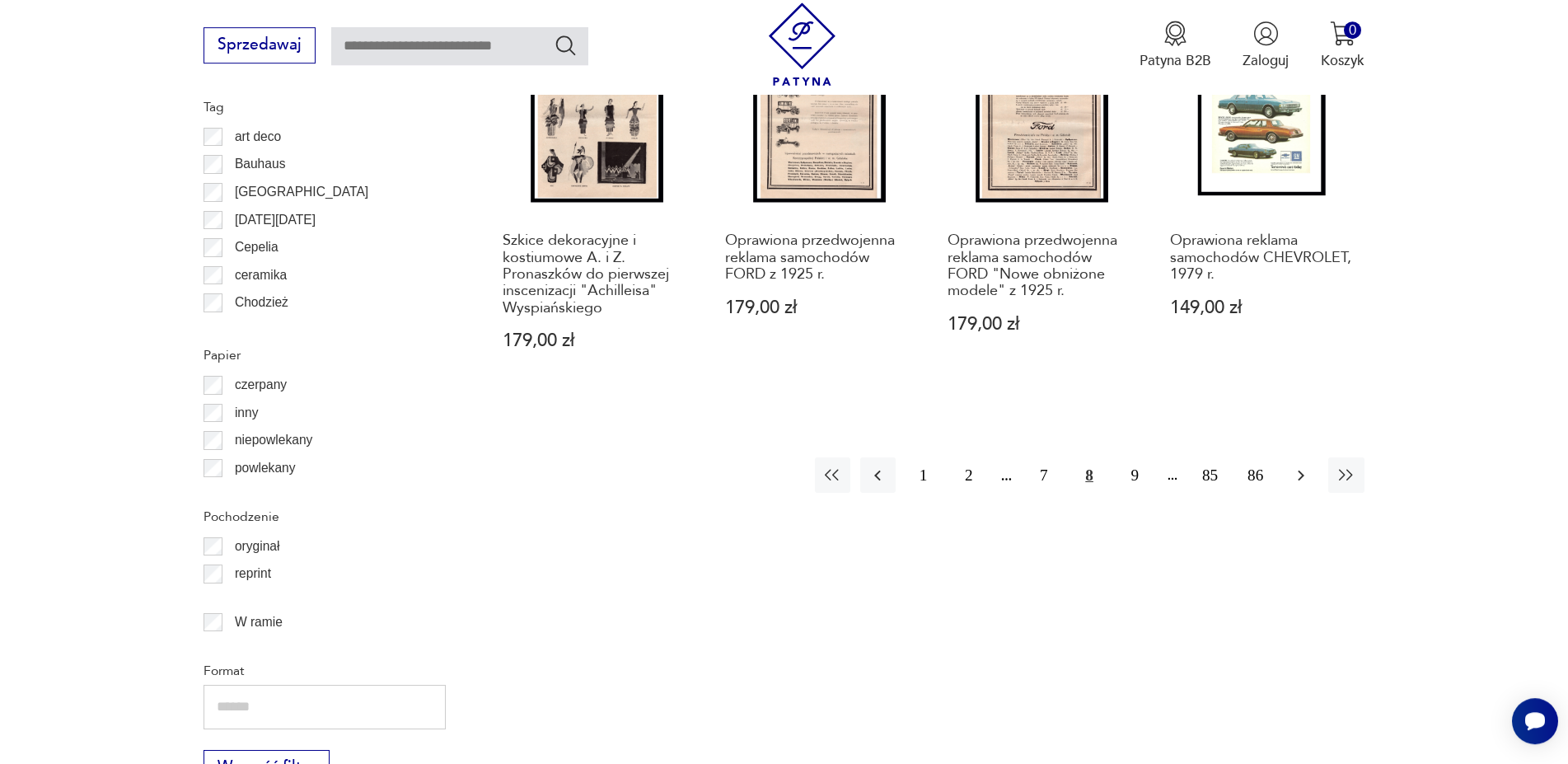
click at [1302, 465] on icon "button" at bounding box center [1301, 475] width 19 height 19
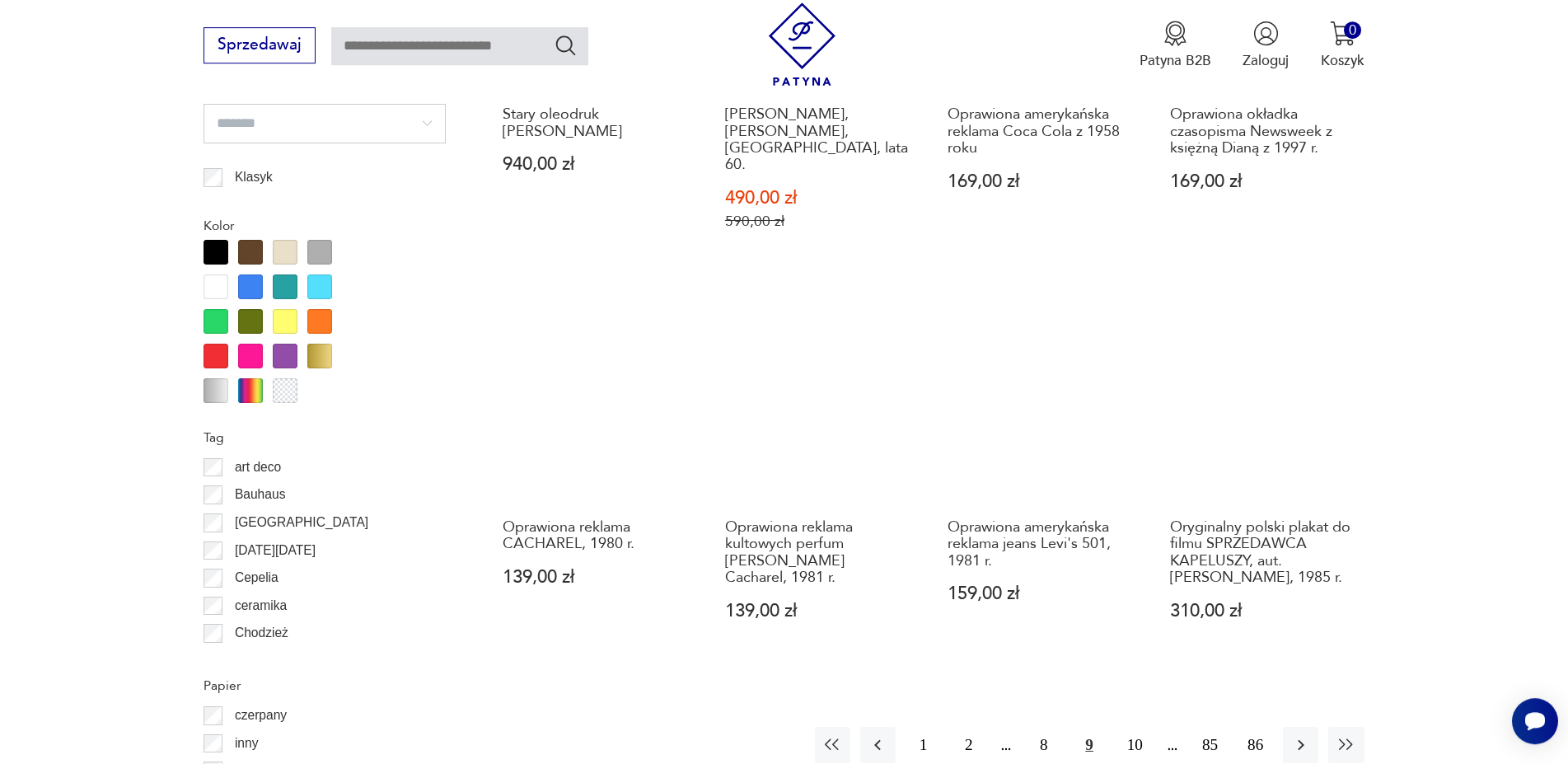
scroll to position [1751, 0]
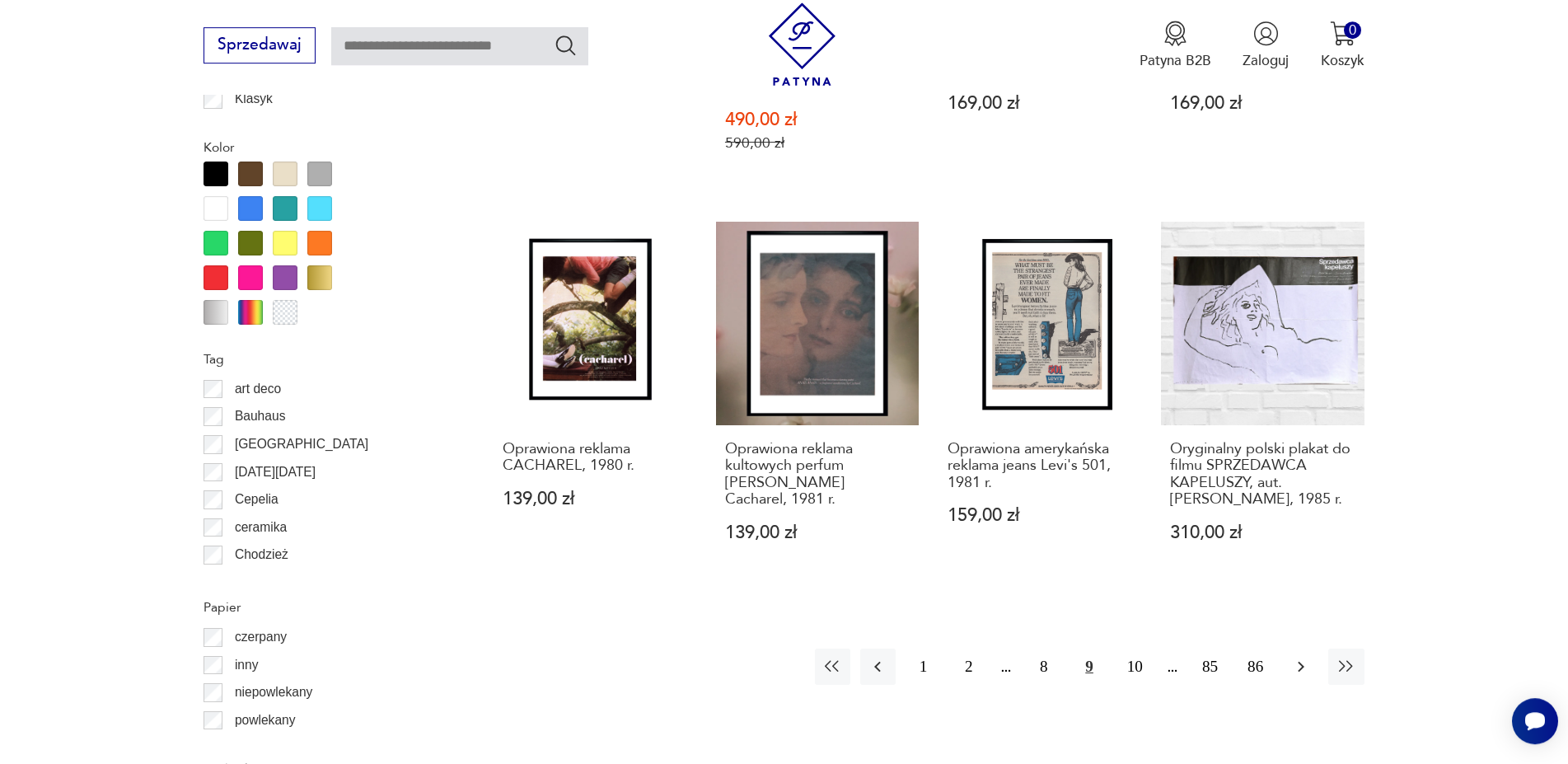
click at [1301, 662] on icon "button" at bounding box center [1300, 668] width 6 height 11
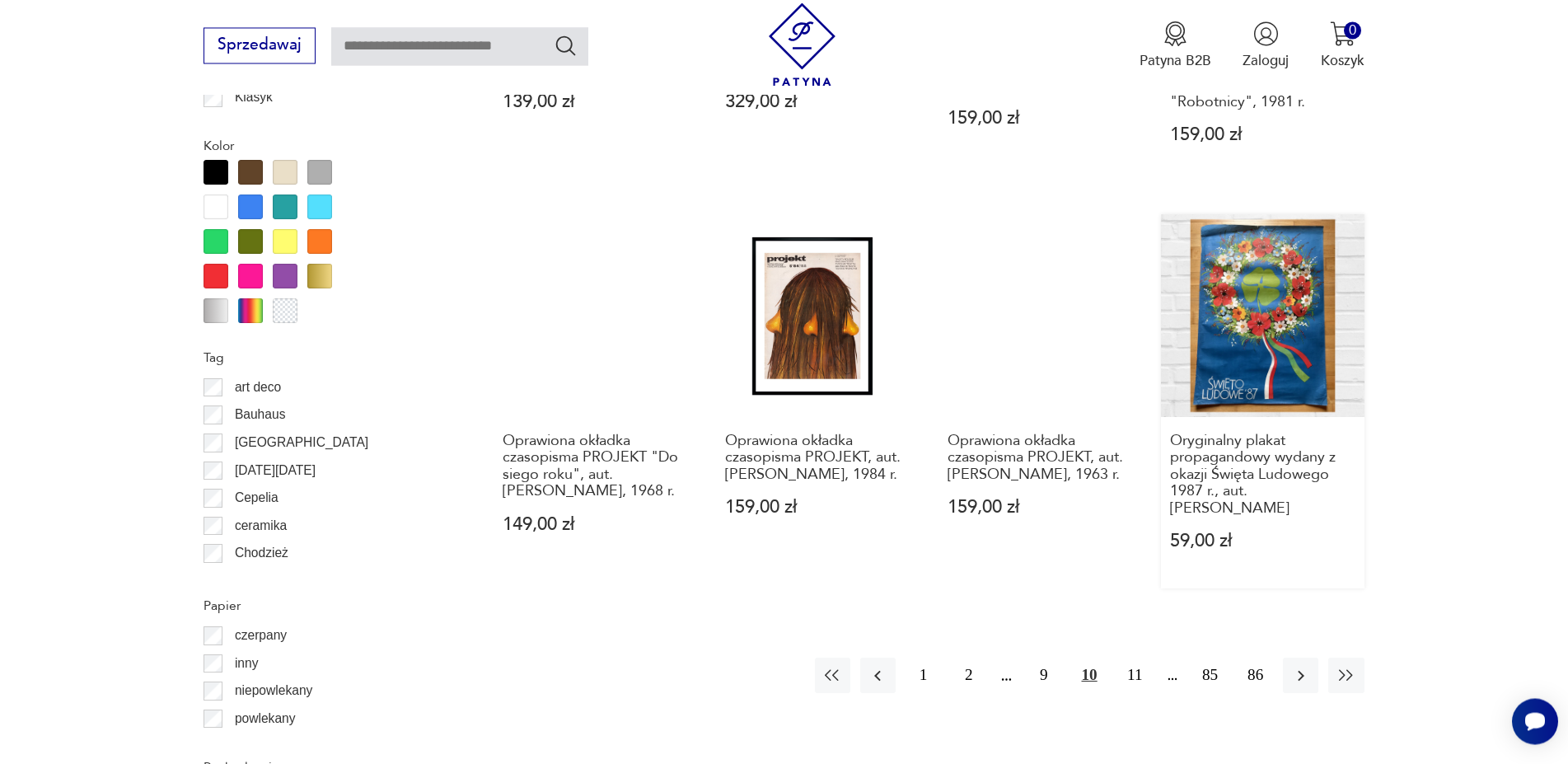
scroll to position [1919, 0]
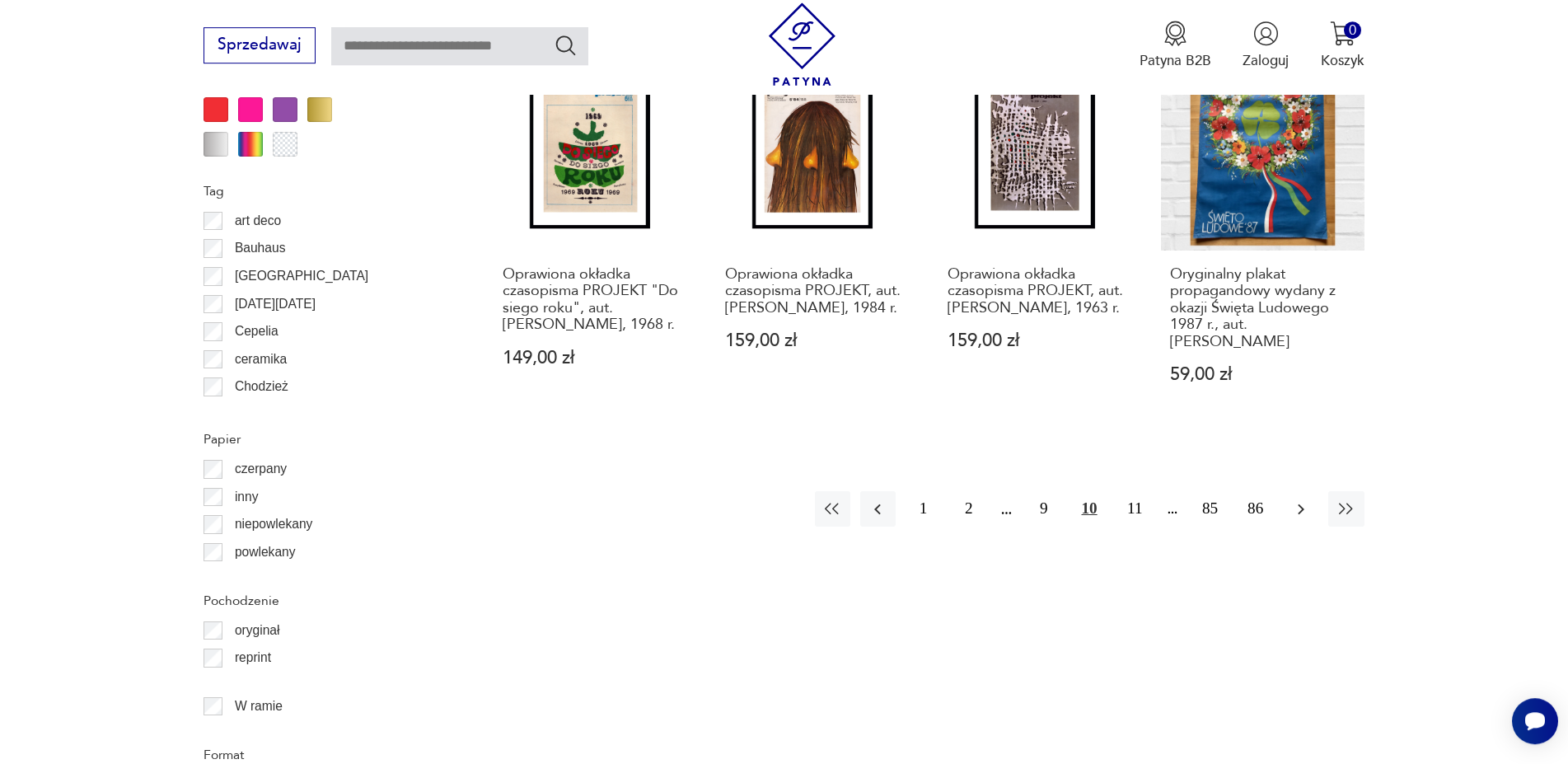
click at [1303, 510] on icon "button" at bounding box center [1300, 509] width 6 height 11
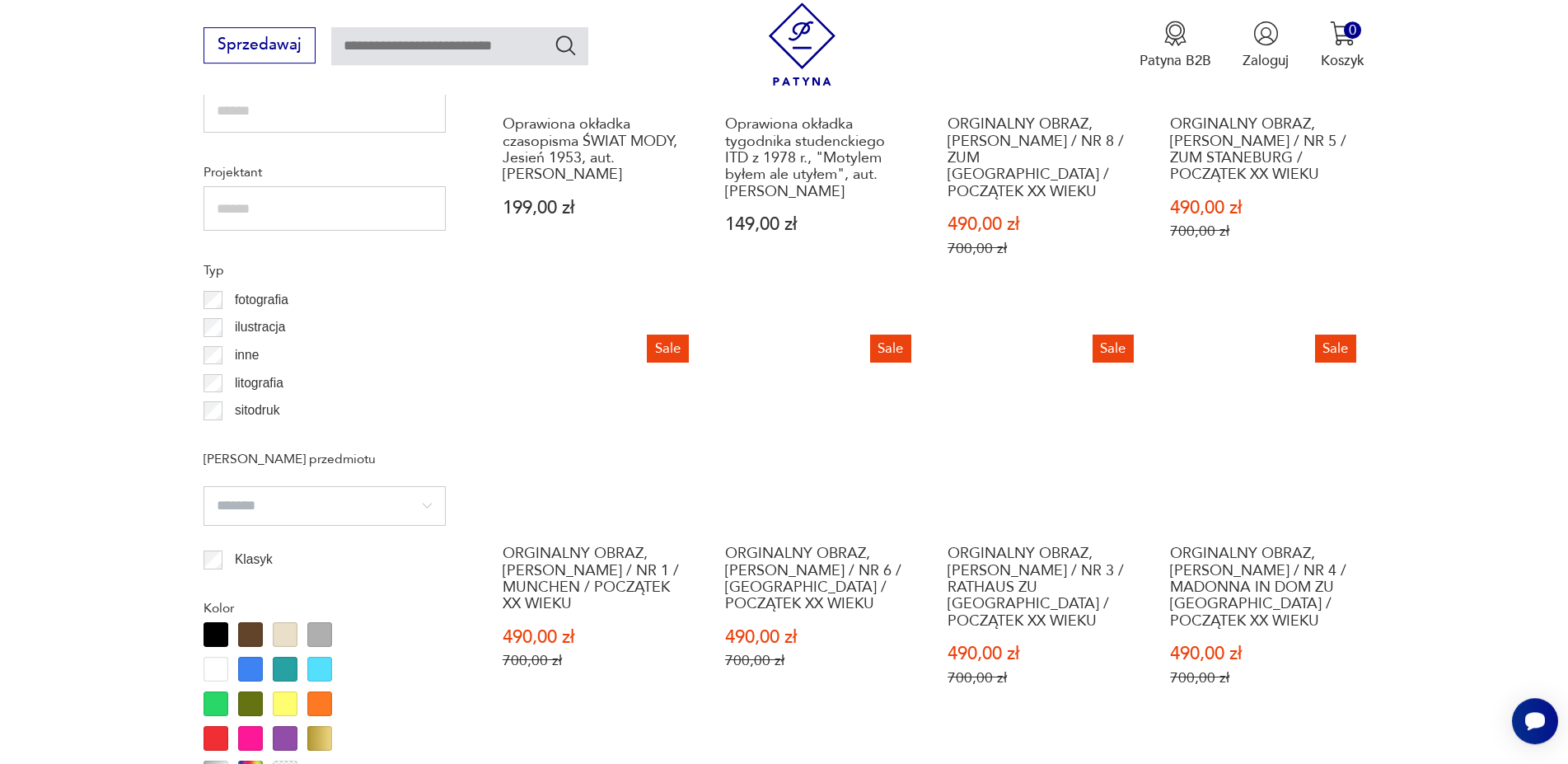
scroll to position [1246, 0]
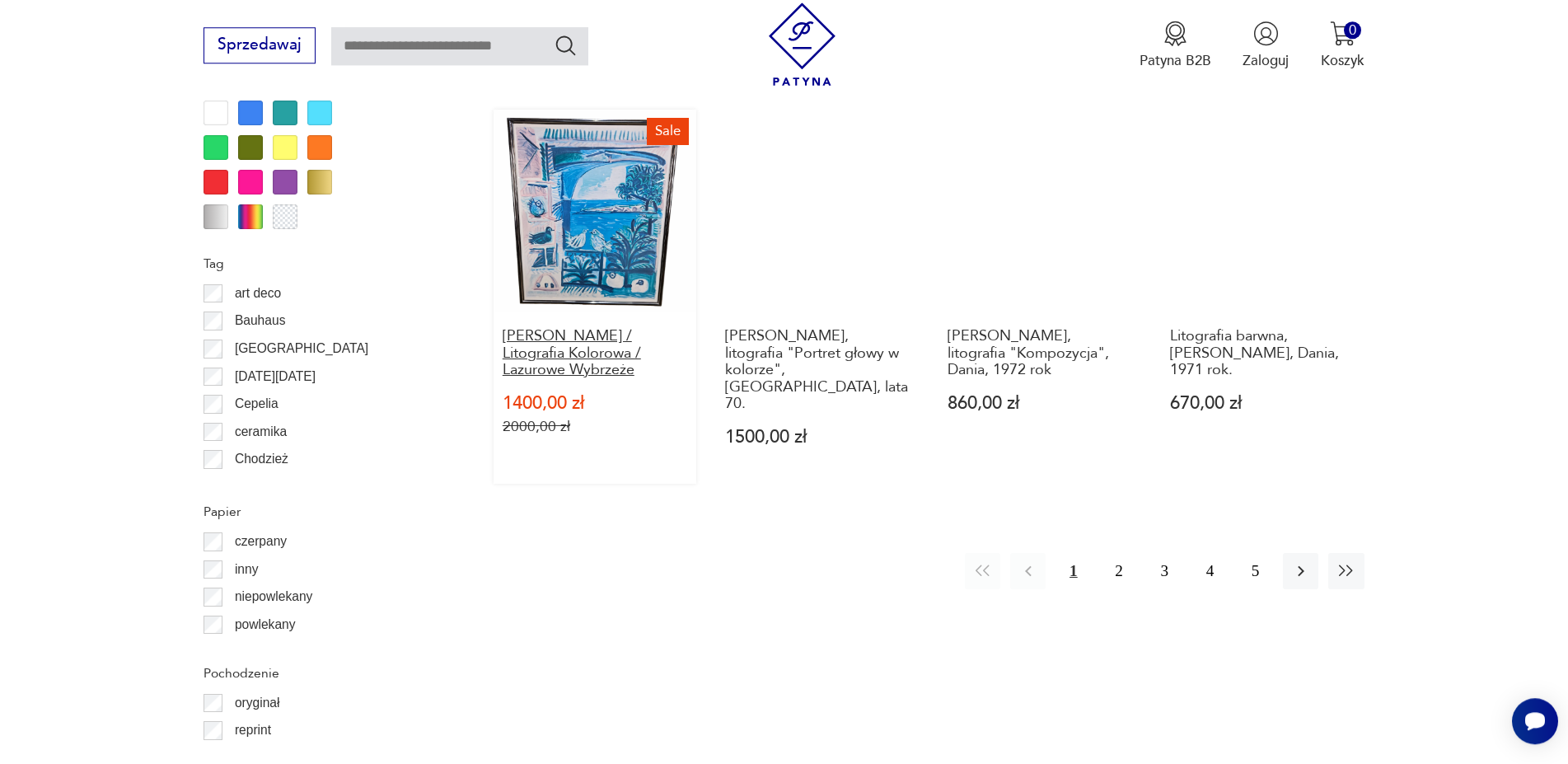
scroll to position [1919, 0]
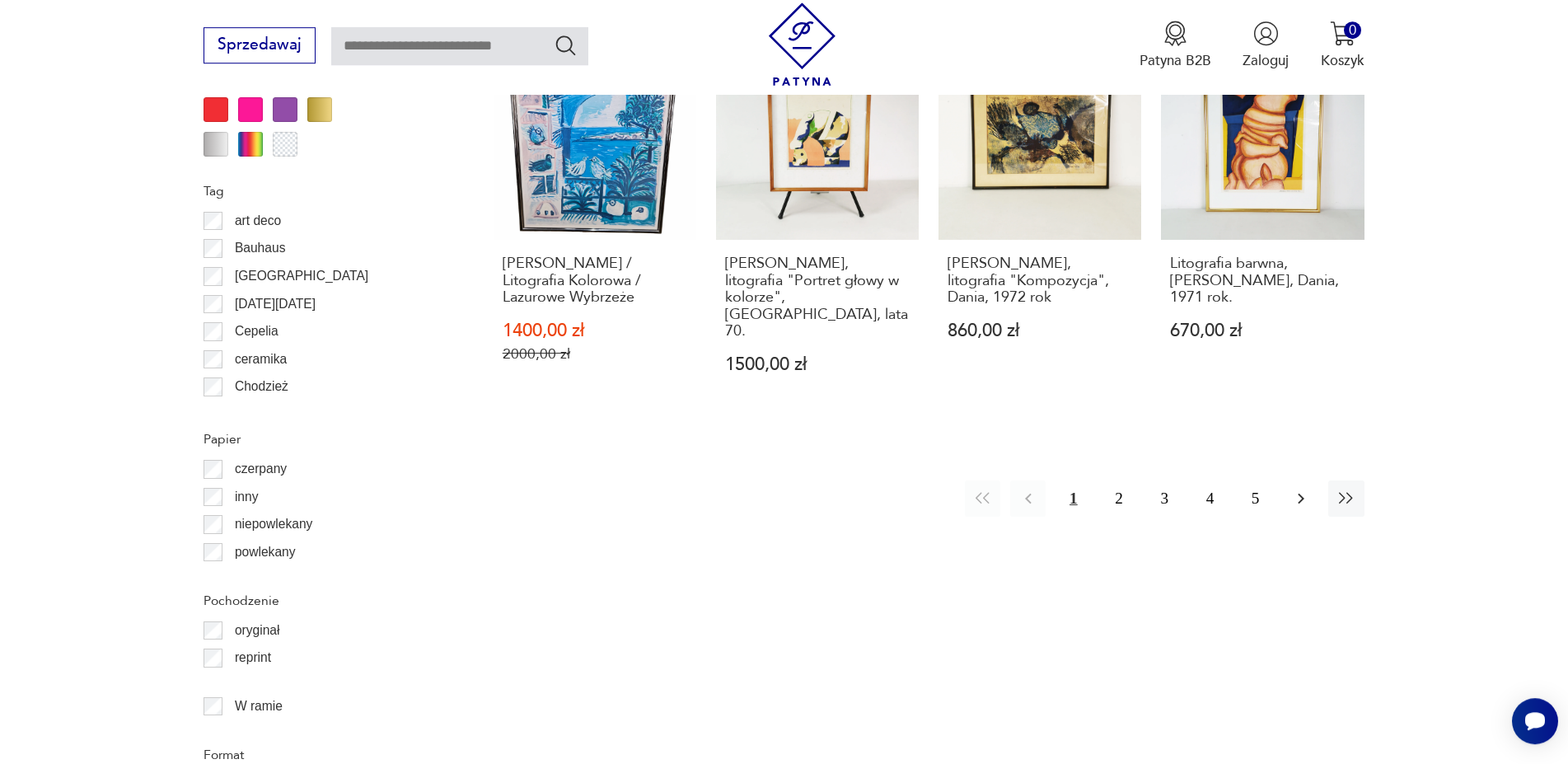
click at [1300, 489] on icon "button" at bounding box center [1301, 499] width 19 height 19
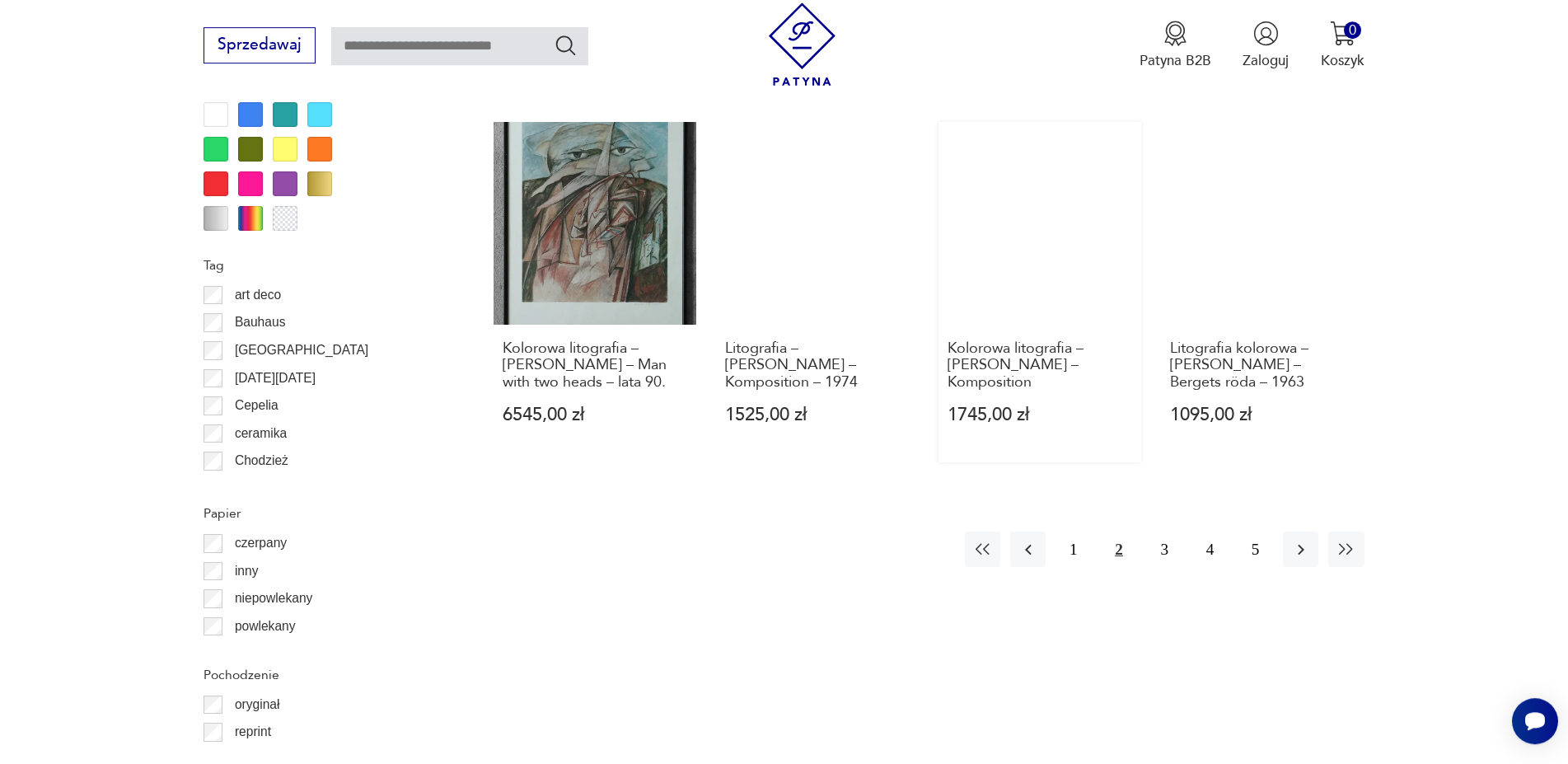
scroll to position [1919, 0]
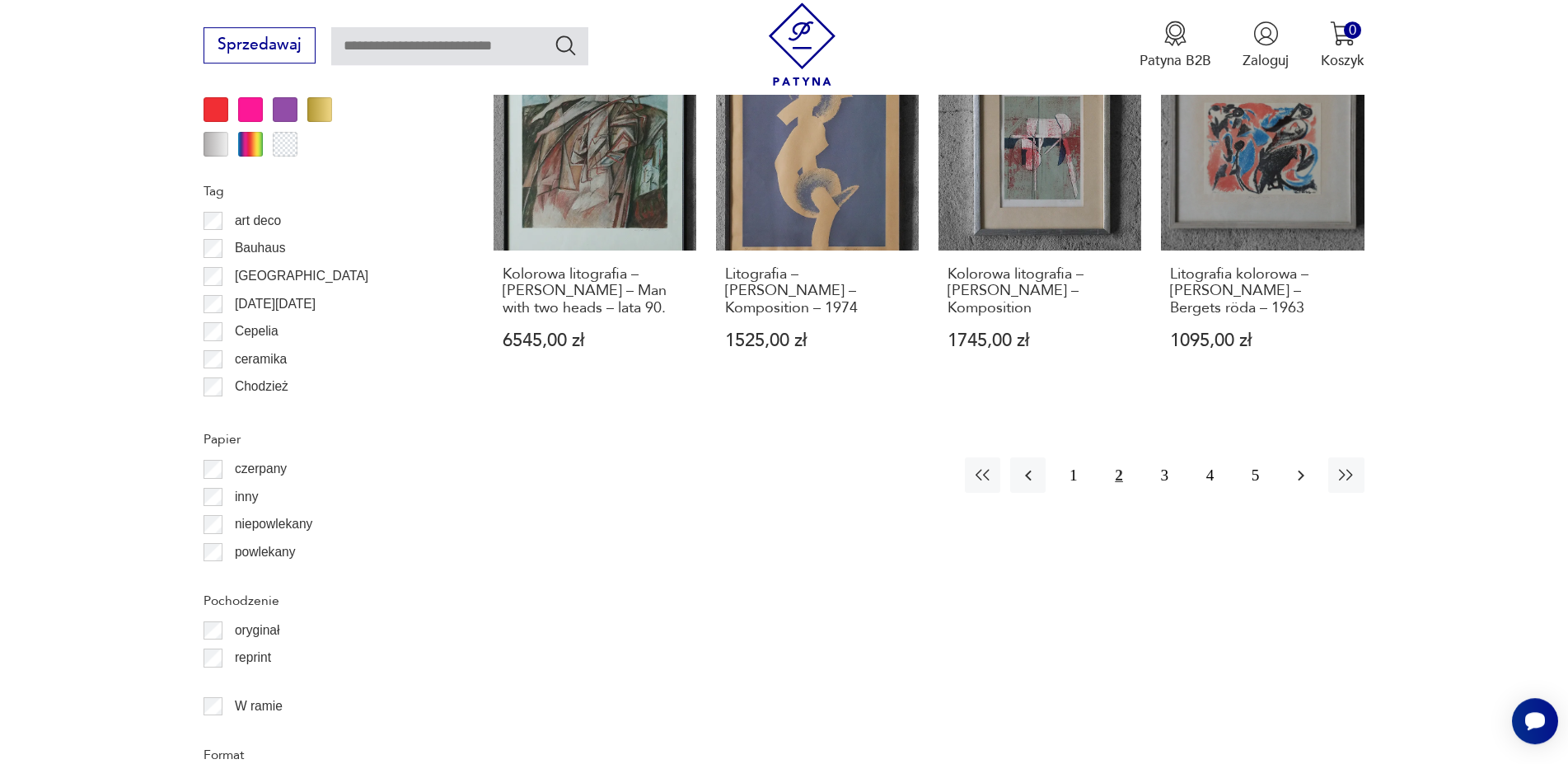
click at [1300, 465] on icon "button" at bounding box center [1301, 475] width 19 height 19
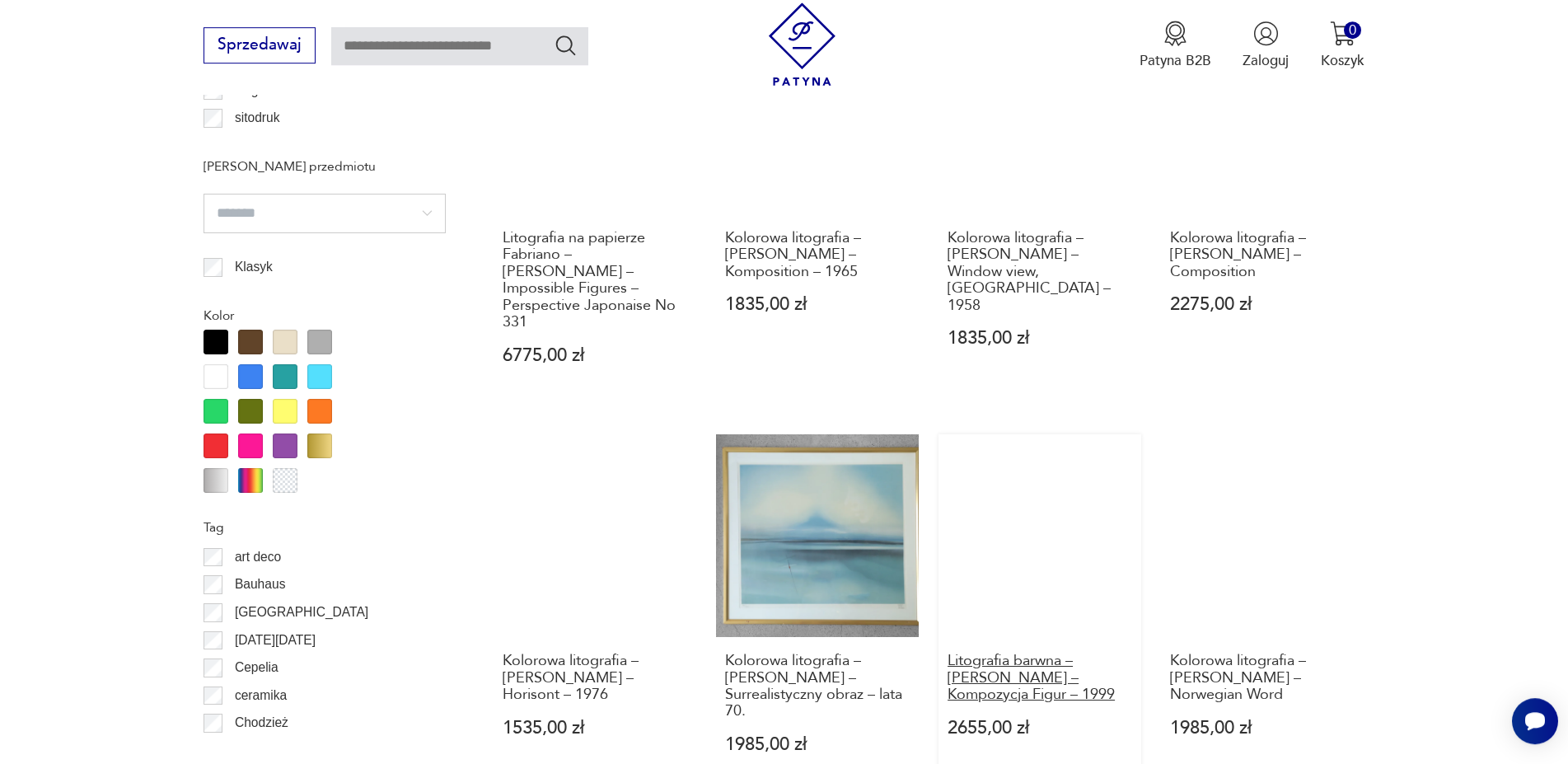
scroll to position [1919, 0]
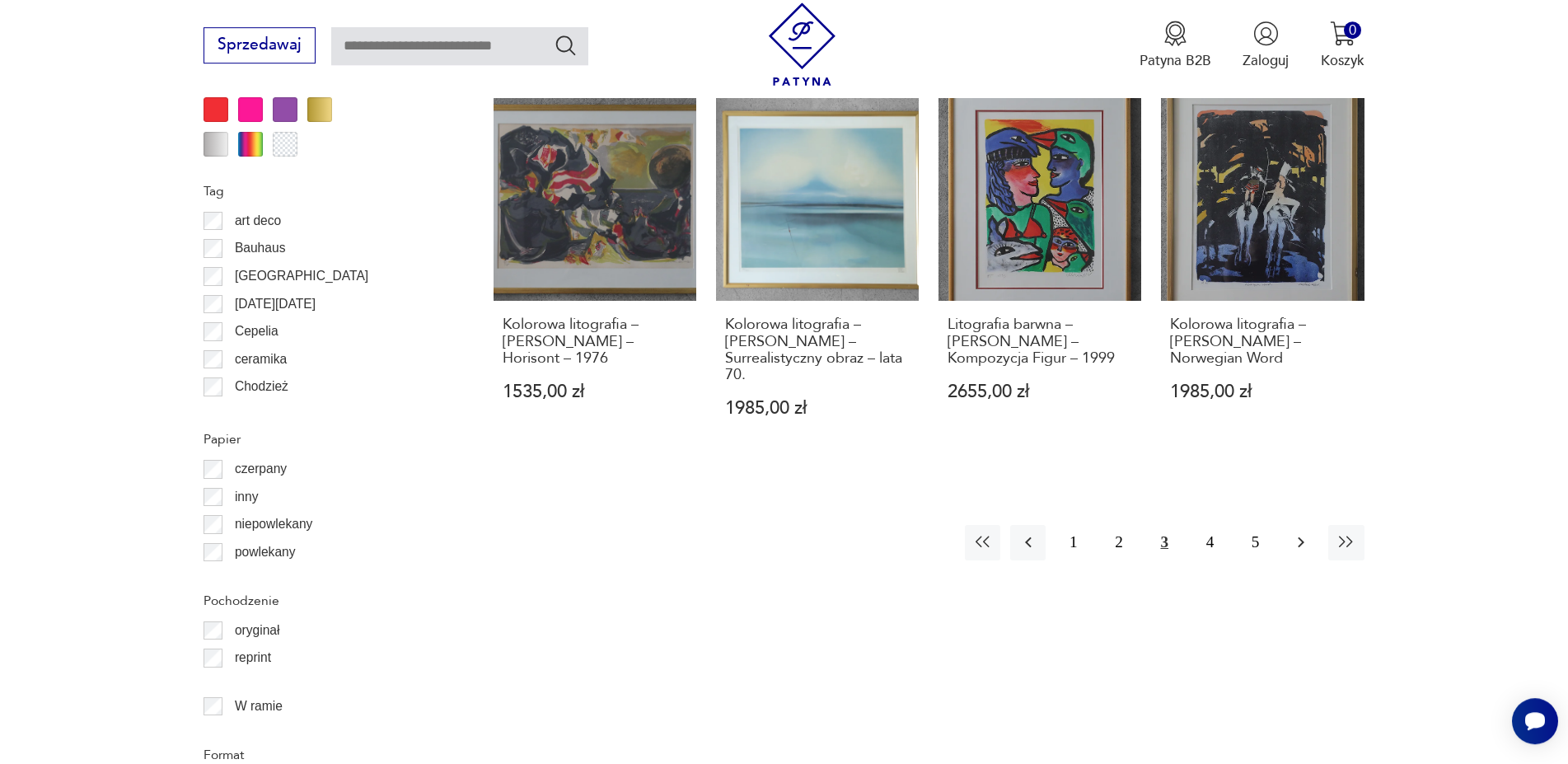
click at [1297, 533] on icon "button" at bounding box center [1301, 542] width 19 height 19
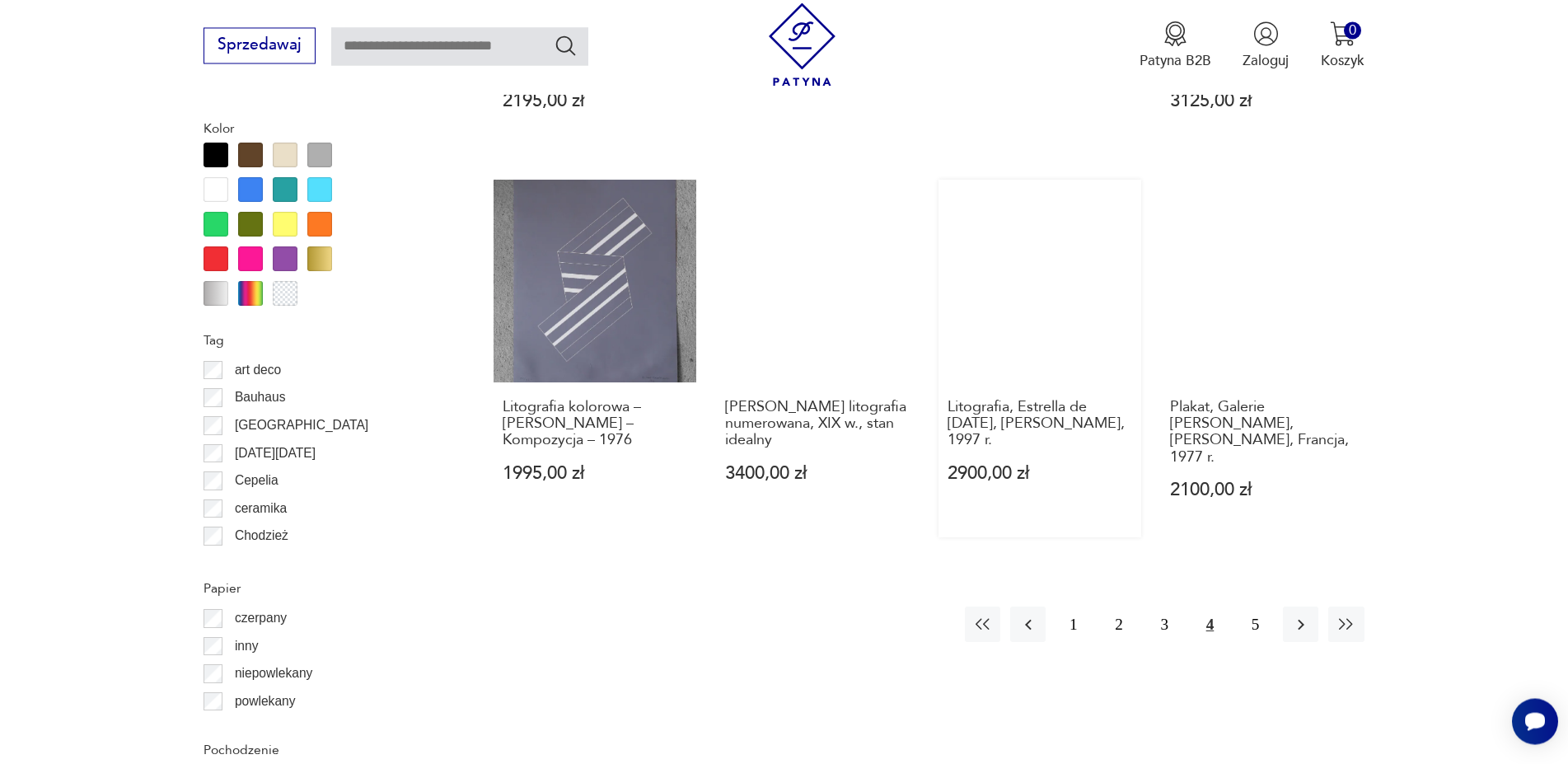
scroll to position [2003, 0]
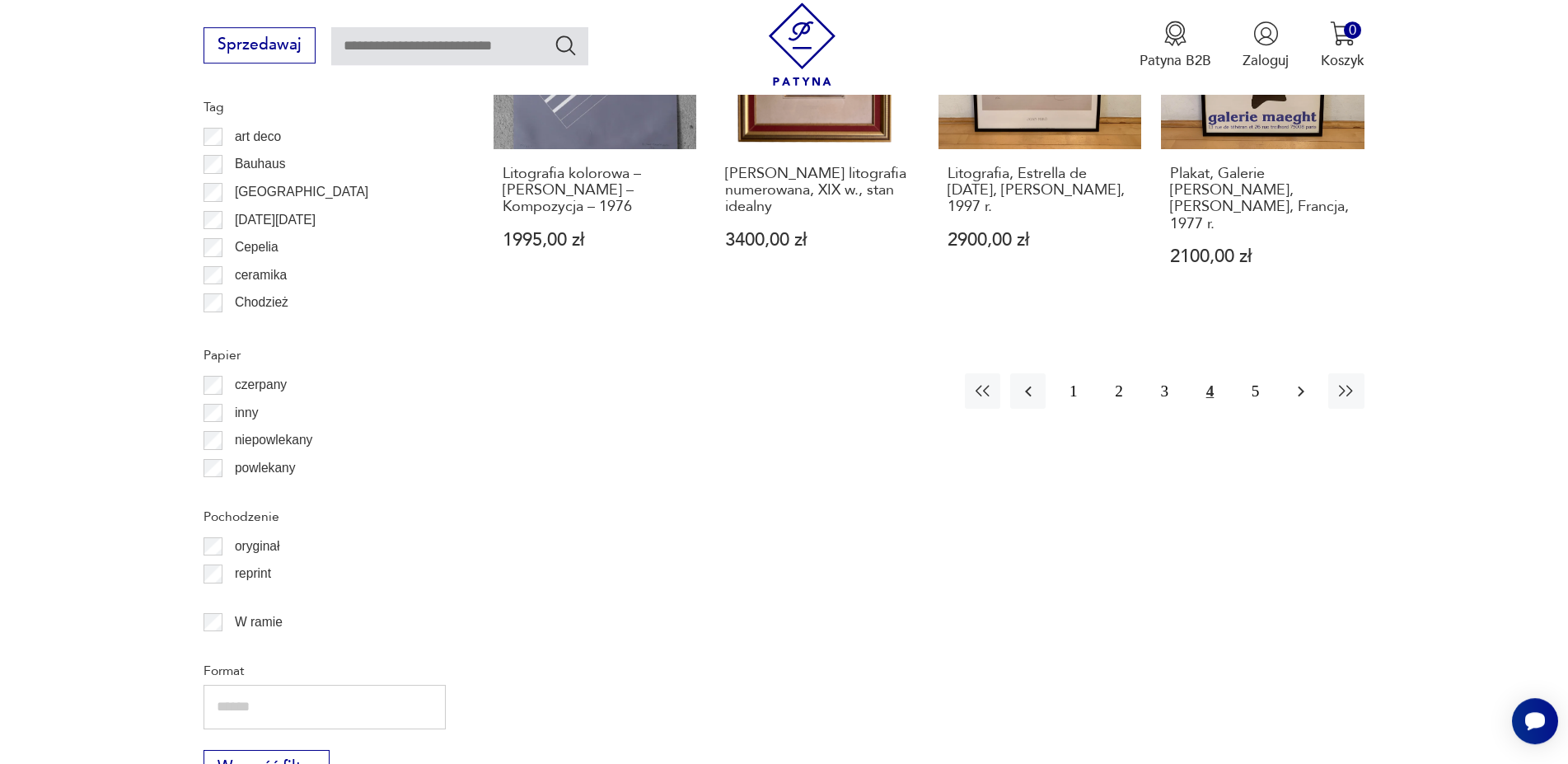
click at [1300, 386] on icon "button" at bounding box center [1300, 391] width 6 height 11
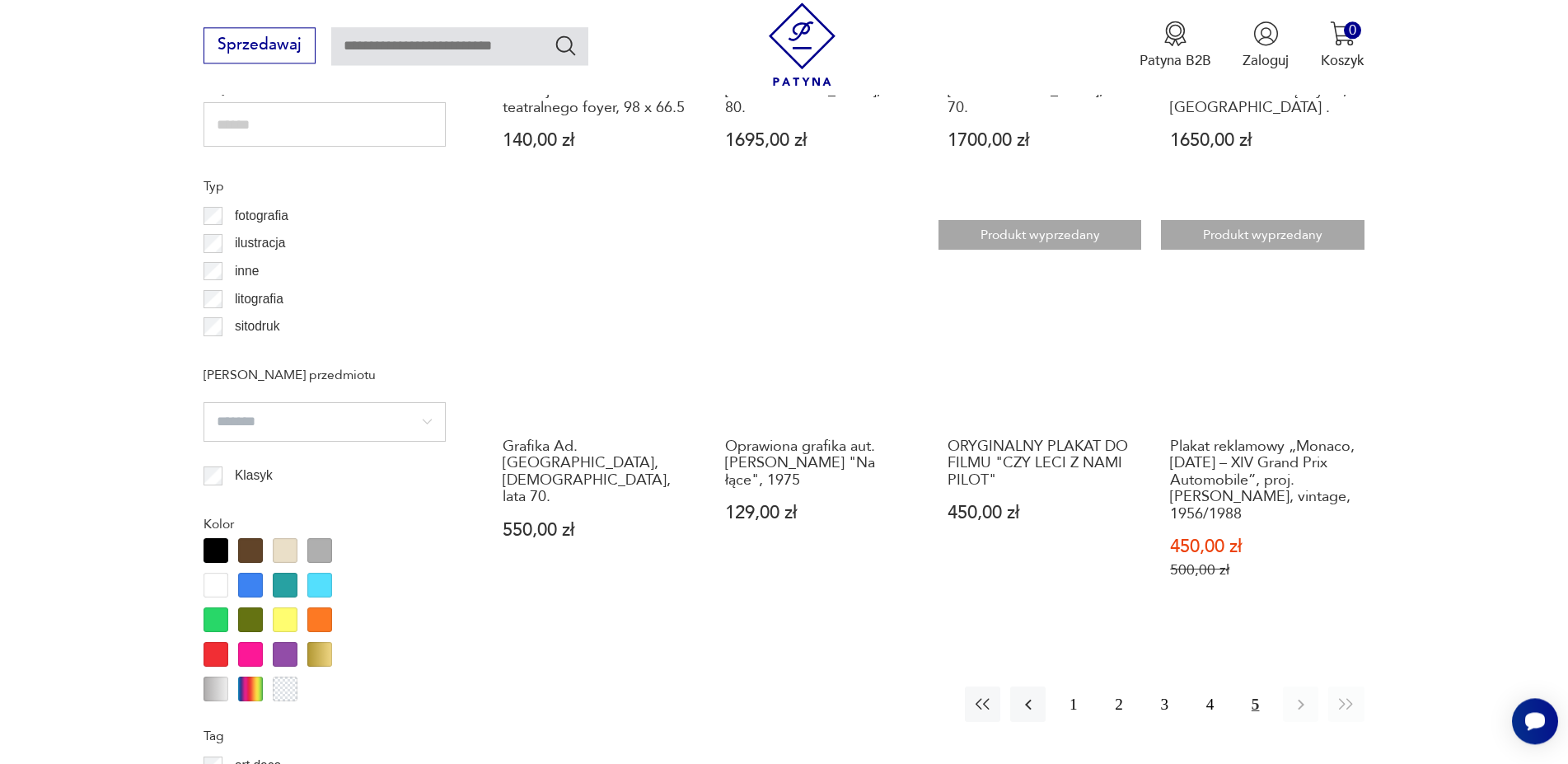
scroll to position [1331, 0]
